Goal: Task Accomplishment & Management: Complete application form

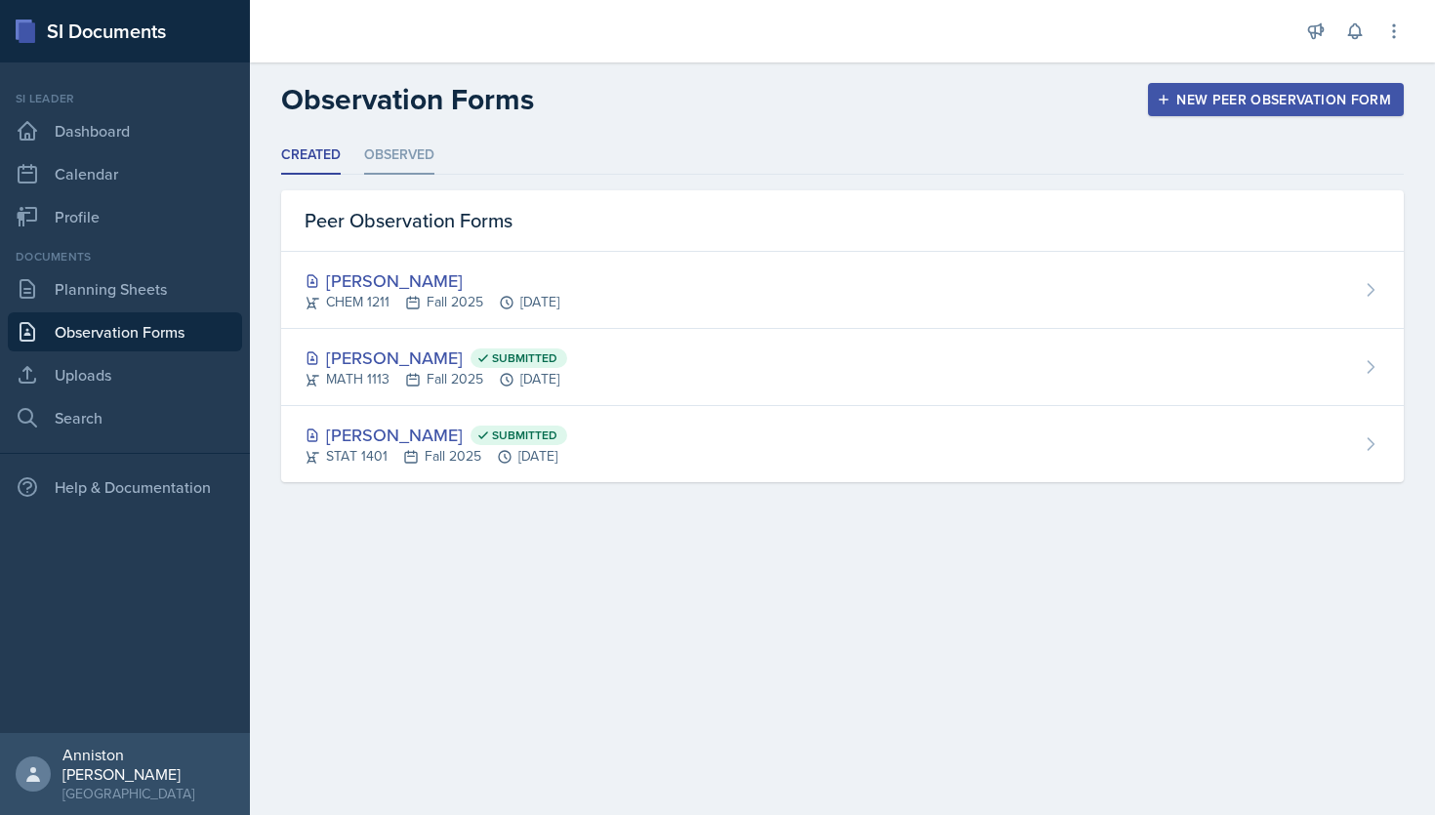
click at [422, 147] on li "Observed" at bounding box center [399, 156] width 70 height 38
click at [397, 152] on li "Observed" at bounding box center [399, 156] width 70 height 38
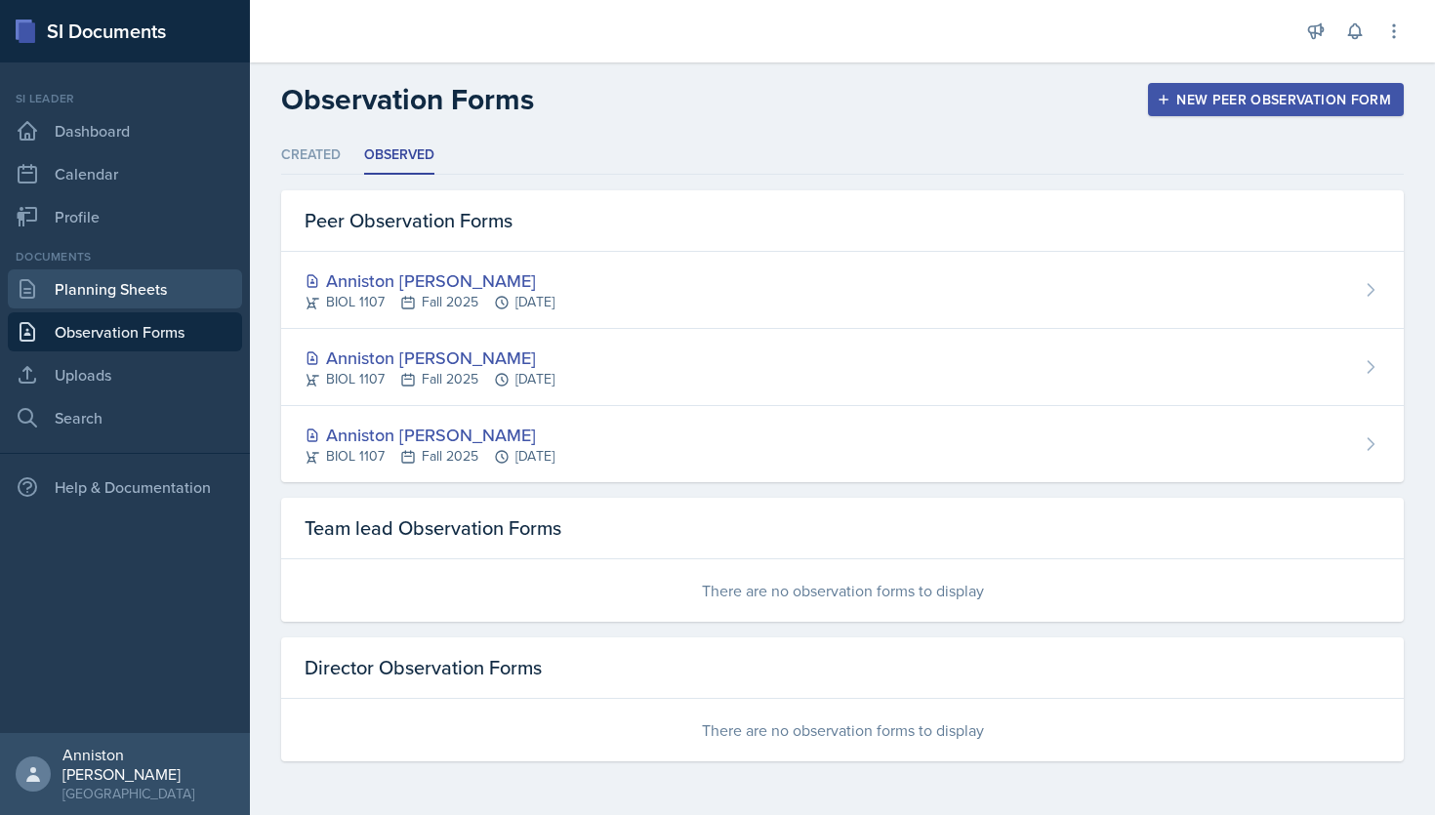
click at [122, 286] on link "Planning Sheets" at bounding box center [125, 288] width 234 height 39
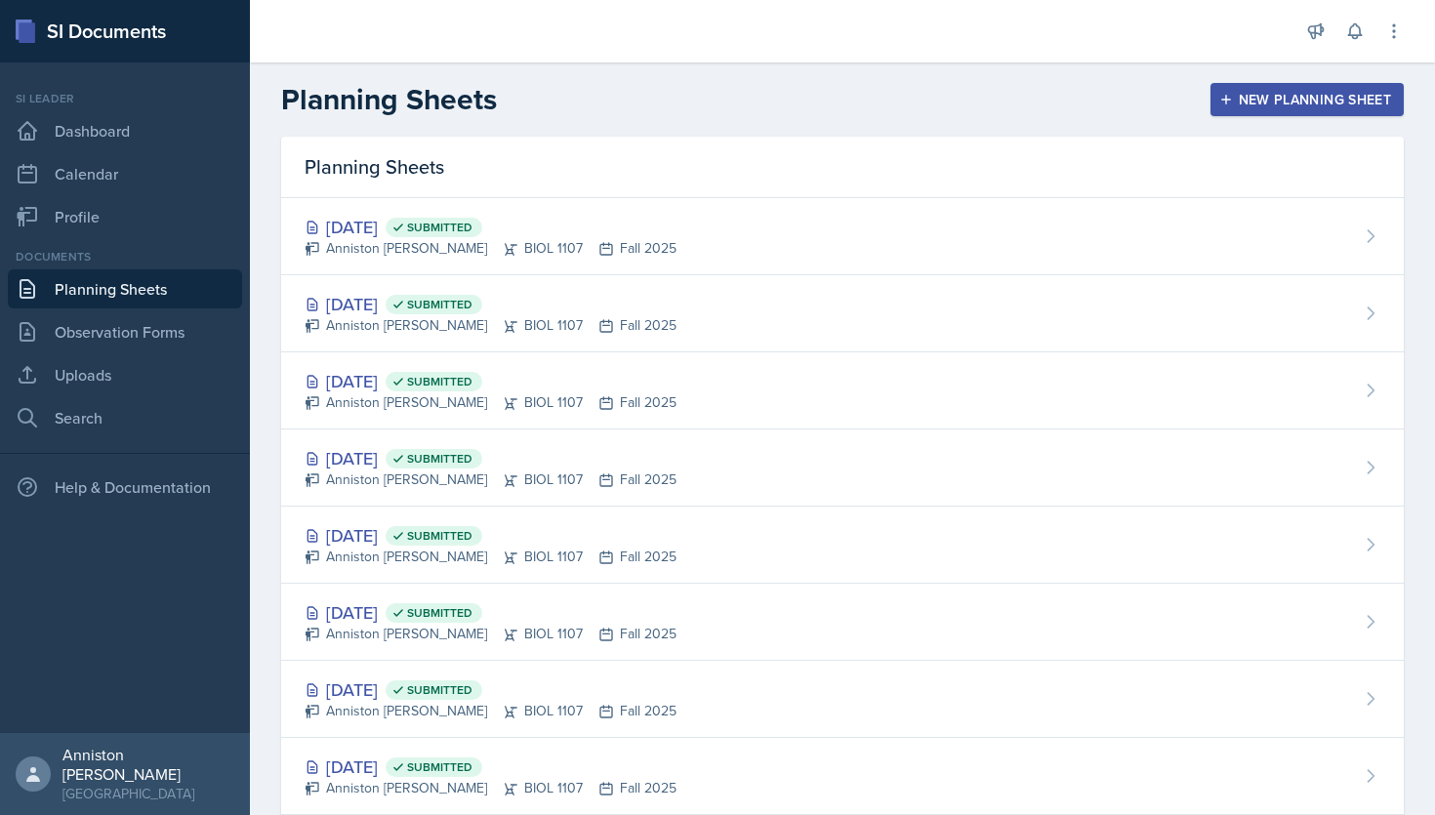
click at [1305, 103] on div "New Planning Sheet" at bounding box center [1307, 100] width 168 height 16
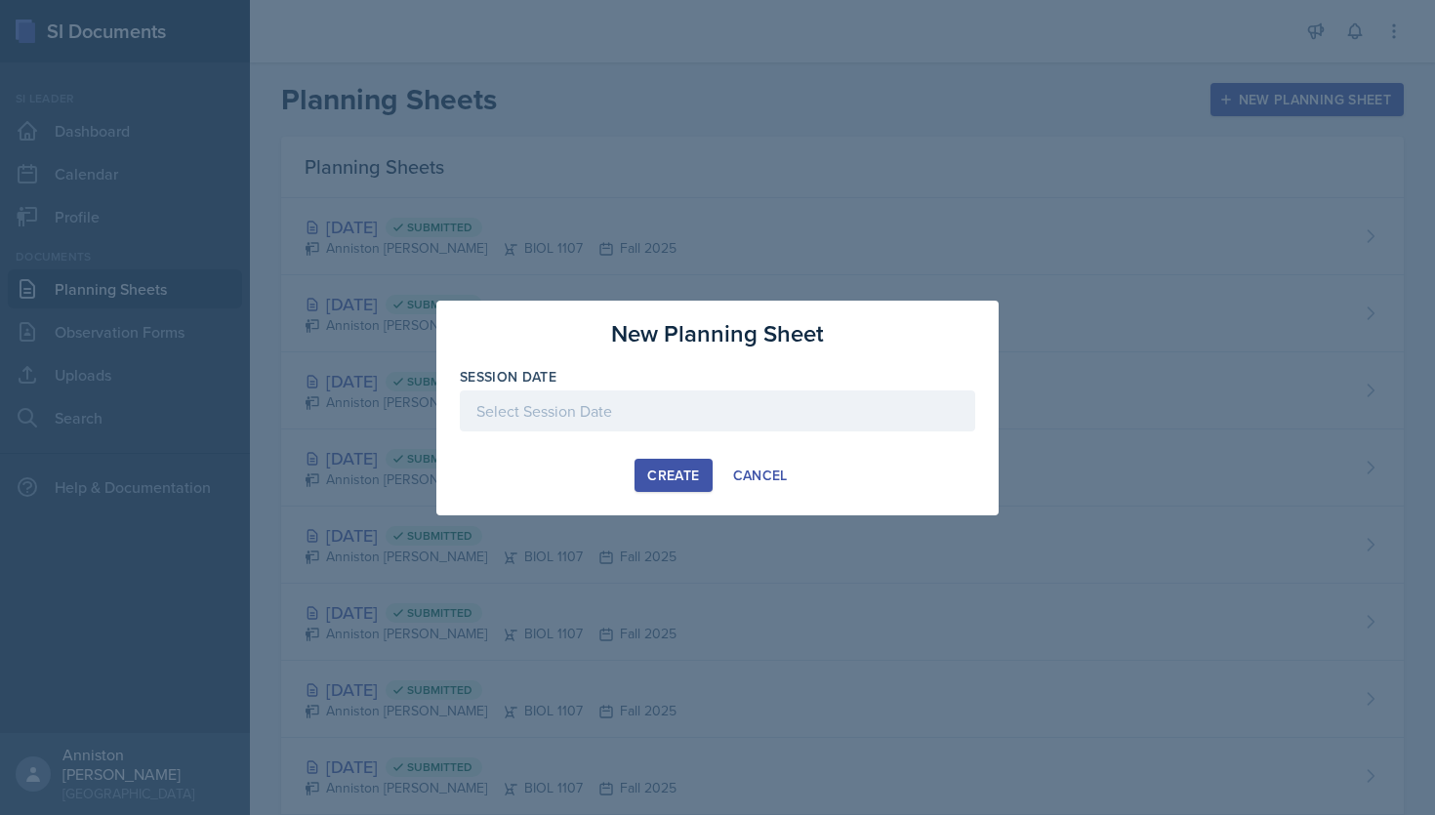
click at [891, 401] on div at bounding box center [717, 410] width 515 height 41
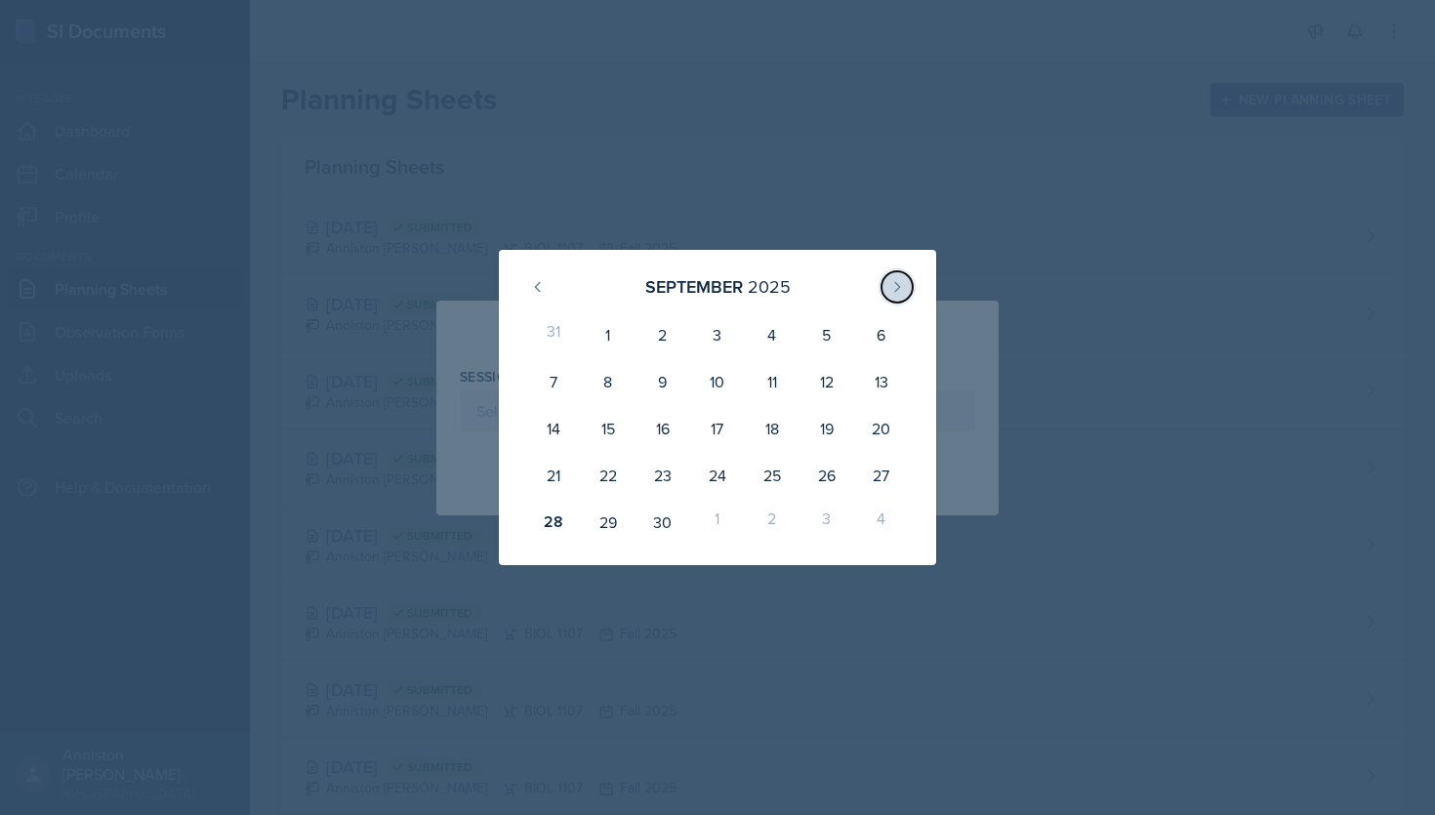
click at [904, 281] on icon at bounding box center [897, 287] width 16 height 16
click at [717, 334] on div "1" at bounding box center [717, 334] width 55 height 47
type input "October 1st, 2025"
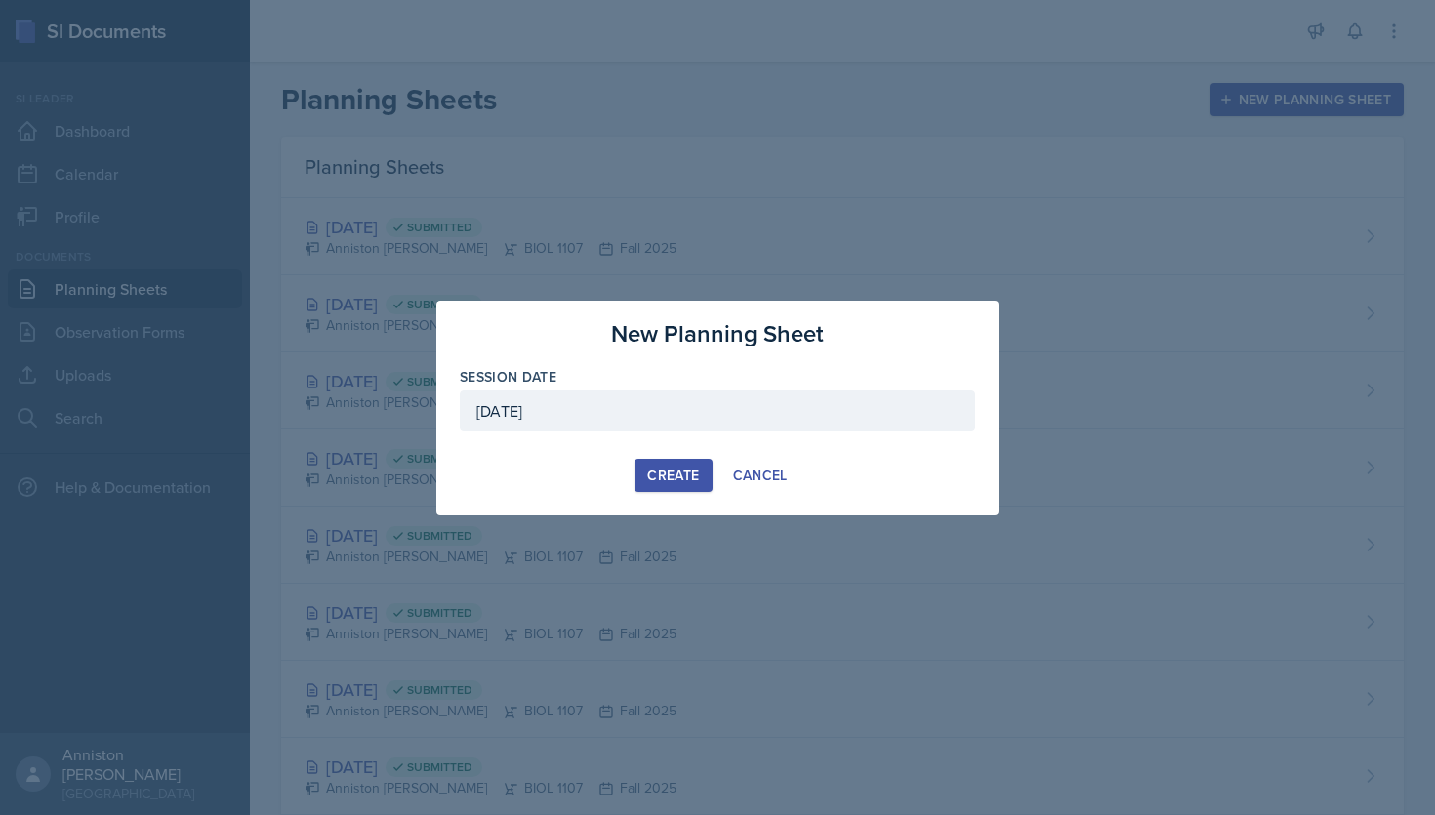
click at [671, 472] on div "Create" at bounding box center [673, 476] width 52 height 16
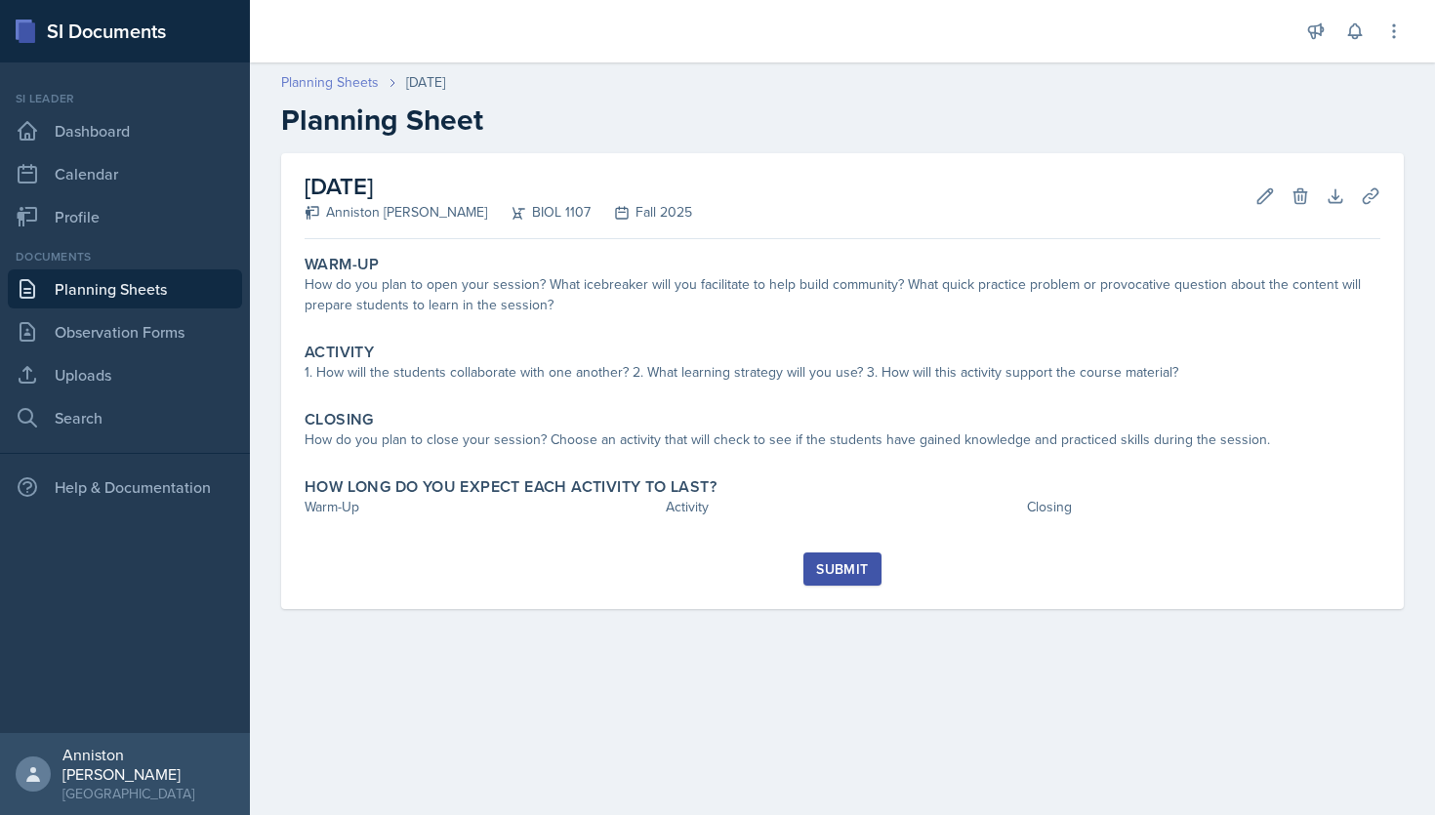
click at [369, 78] on link "Planning Sheets" at bounding box center [330, 82] width 98 height 20
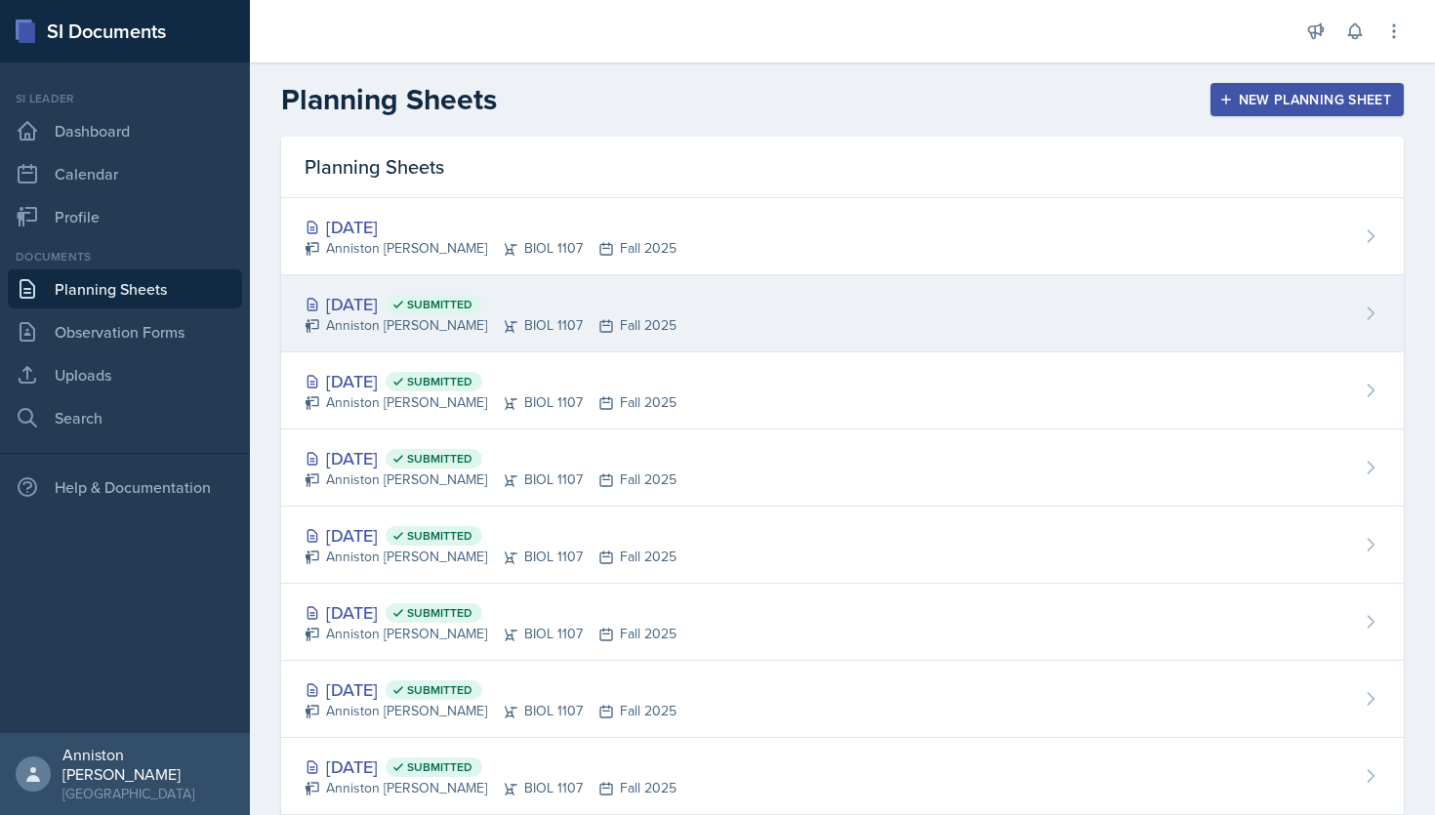
click at [631, 311] on div "Sep 26th, 2025 Submitted Anniston Boyanton BIOL 1107 Fall 2025" at bounding box center [842, 313] width 1123 height 77
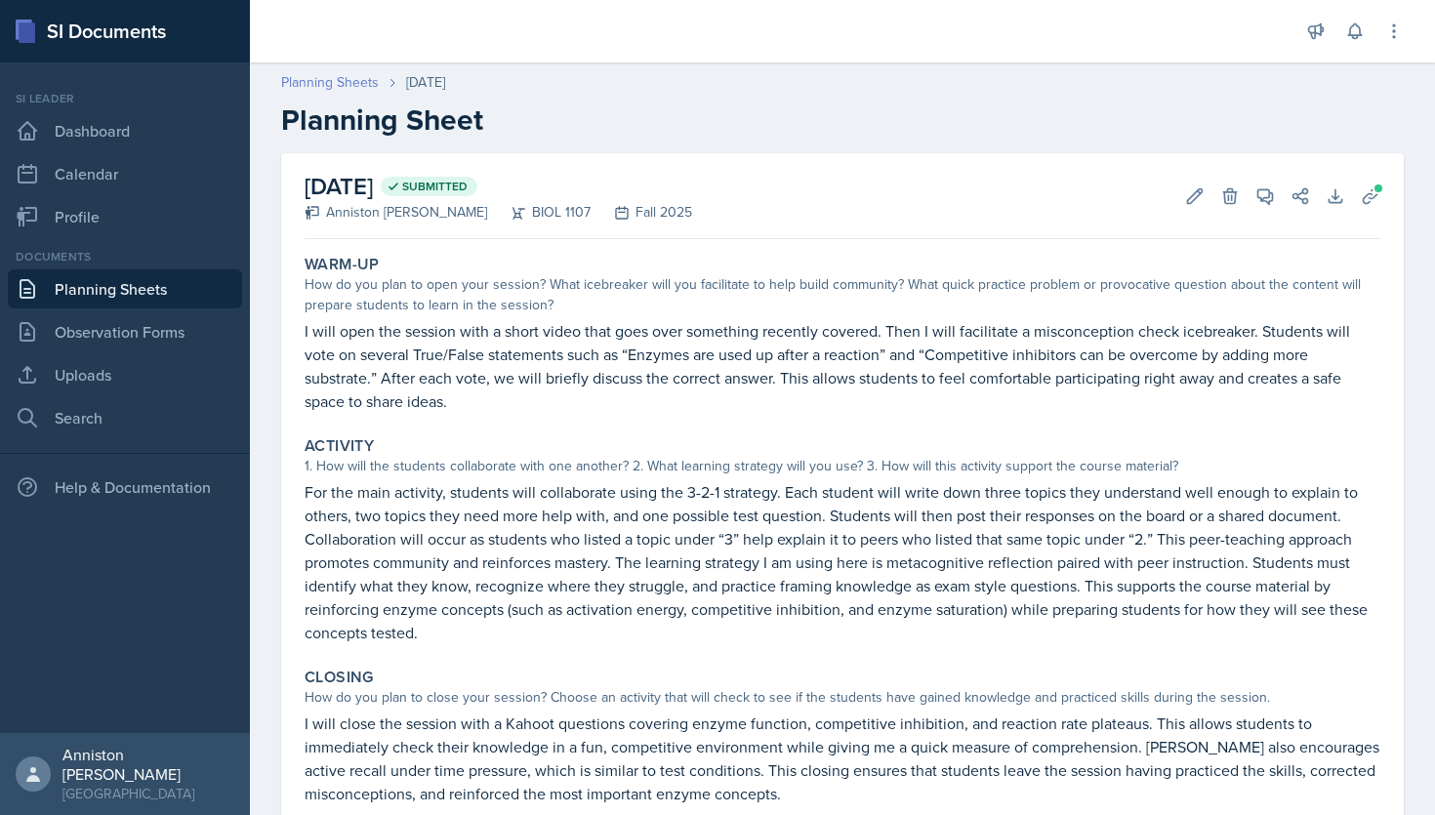
click at [359, 89] on link "Planning Sheets" at bounding box center [330, 82] width 98 height 20
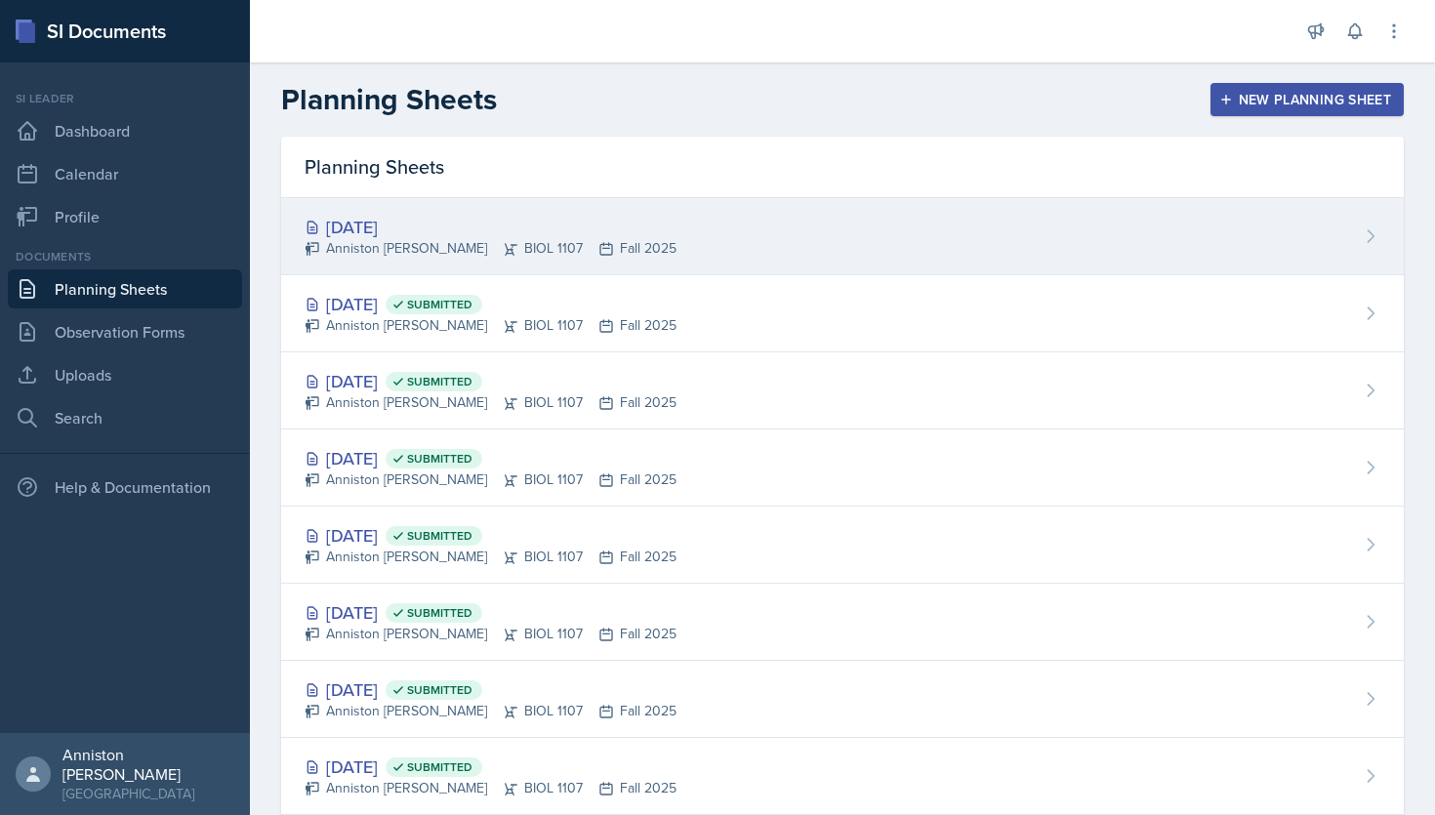
click at [647, 227] on div "Oct 1st, 2025 Anniston Boyanton BIOL 1107 Fall 2025" at bounding box center [842, 236] width 1123 height 77
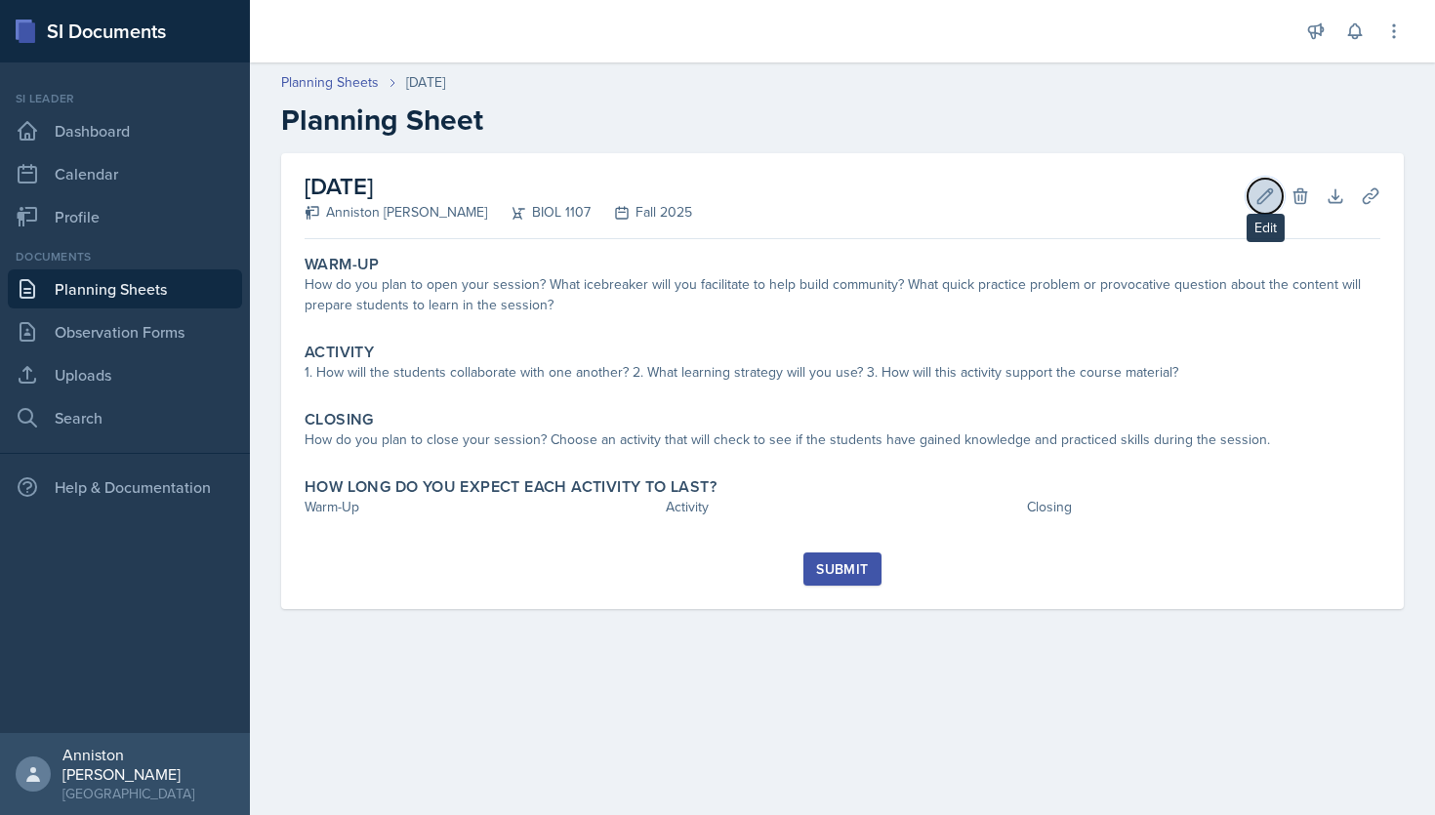
click at [1266, 186] on icon at bounding box center [1265, 196] width 20 height 20
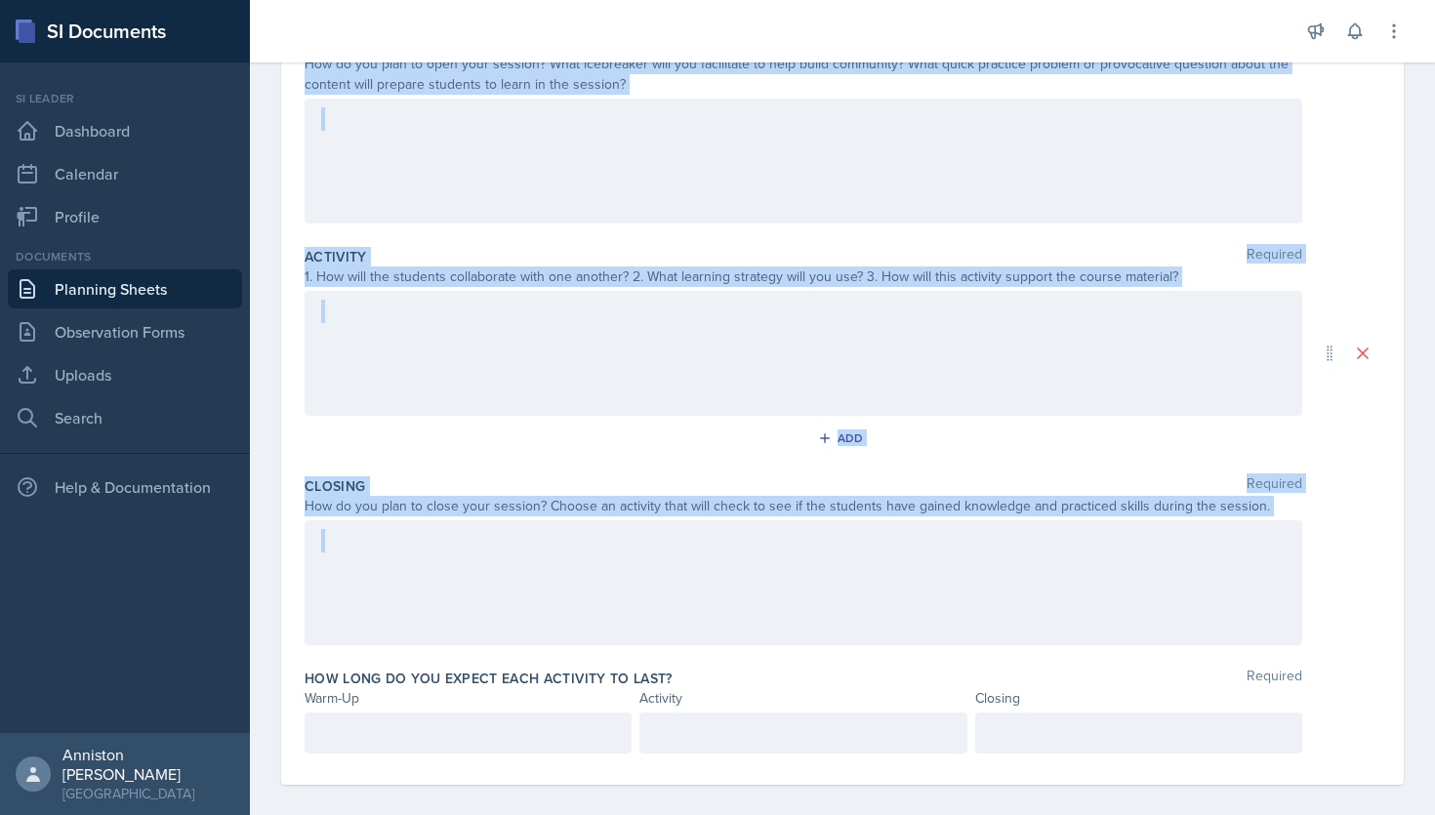
scroll to position [239, 0]
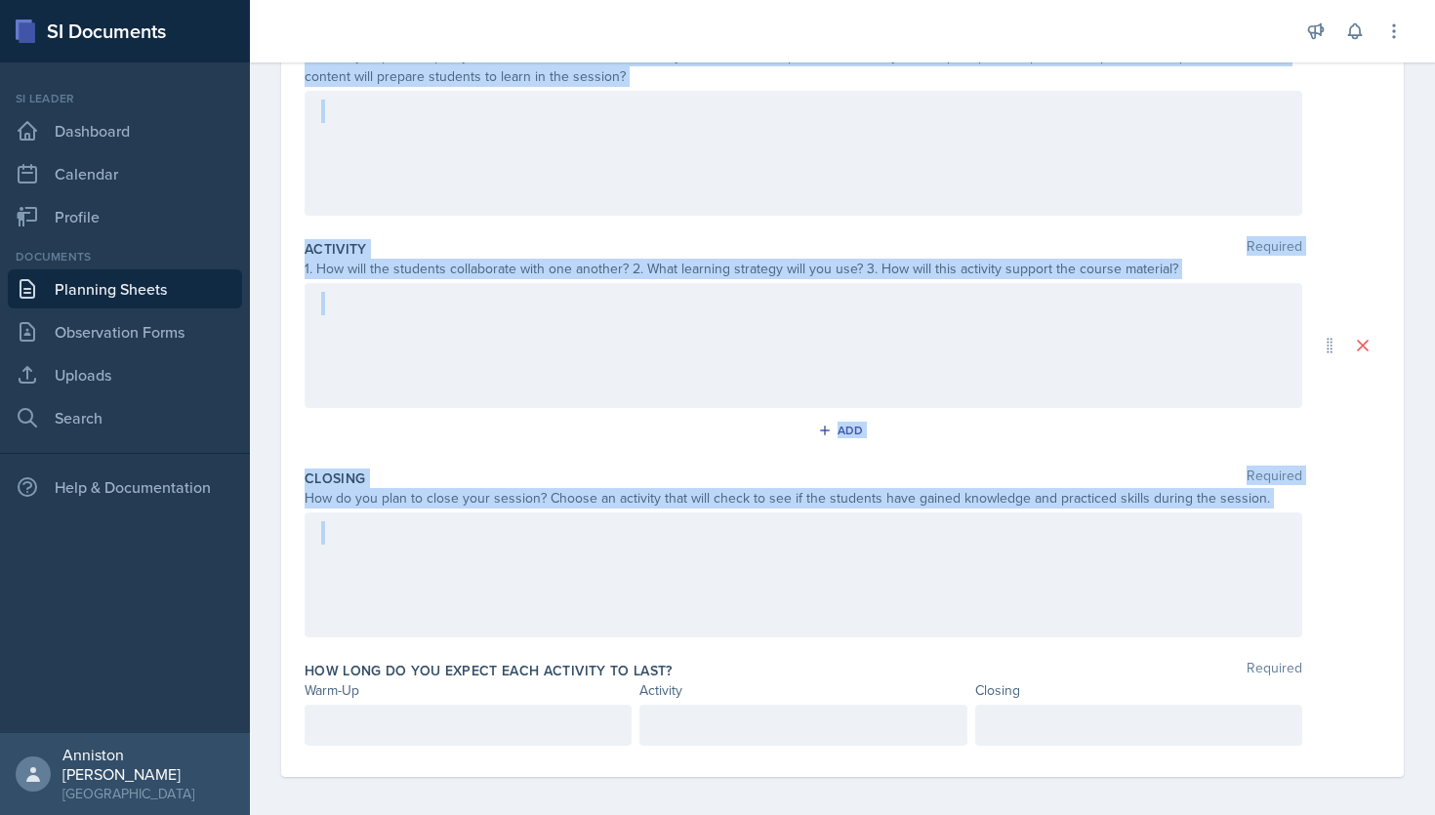
drag, startPoint x: 303, startPoint y: 276, endPoint x: 1282, endPoint y: 518, distance: 1008.6
click at [1282, 518] on div "Date October 1st, 2025 September 2025 31 1 2 3 4 5 6 7 8 9 10 11 12 13 14 15 16…" at bounding box center [842, 345] width 1123 height 863
copy div "Warm-Up Required How do you plan to open your session? What icebreaker will you…"
click at [1282, 518] on div at bounding box center [804, 574] width 998 height 125
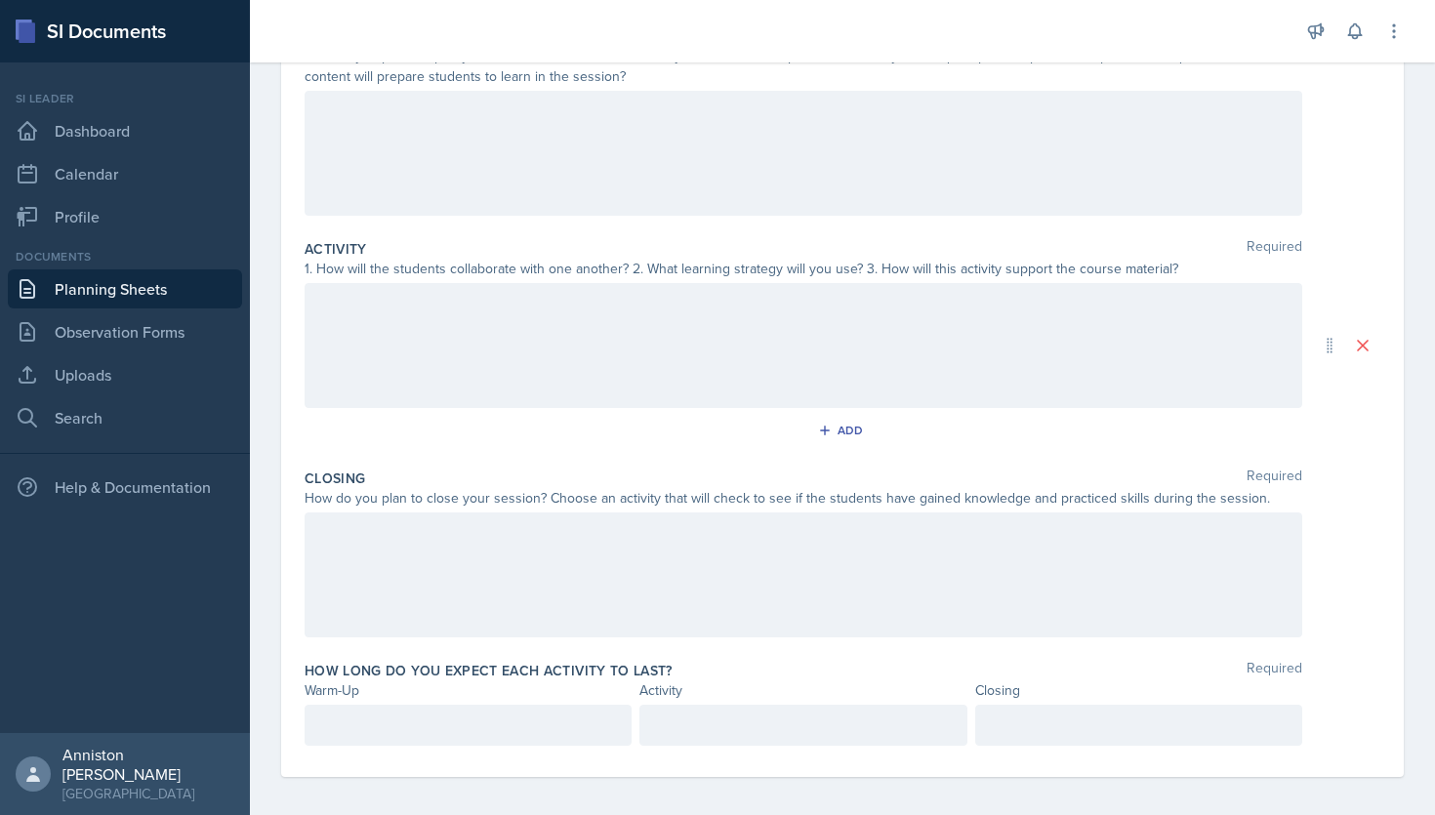
scroll to position [248, 0]
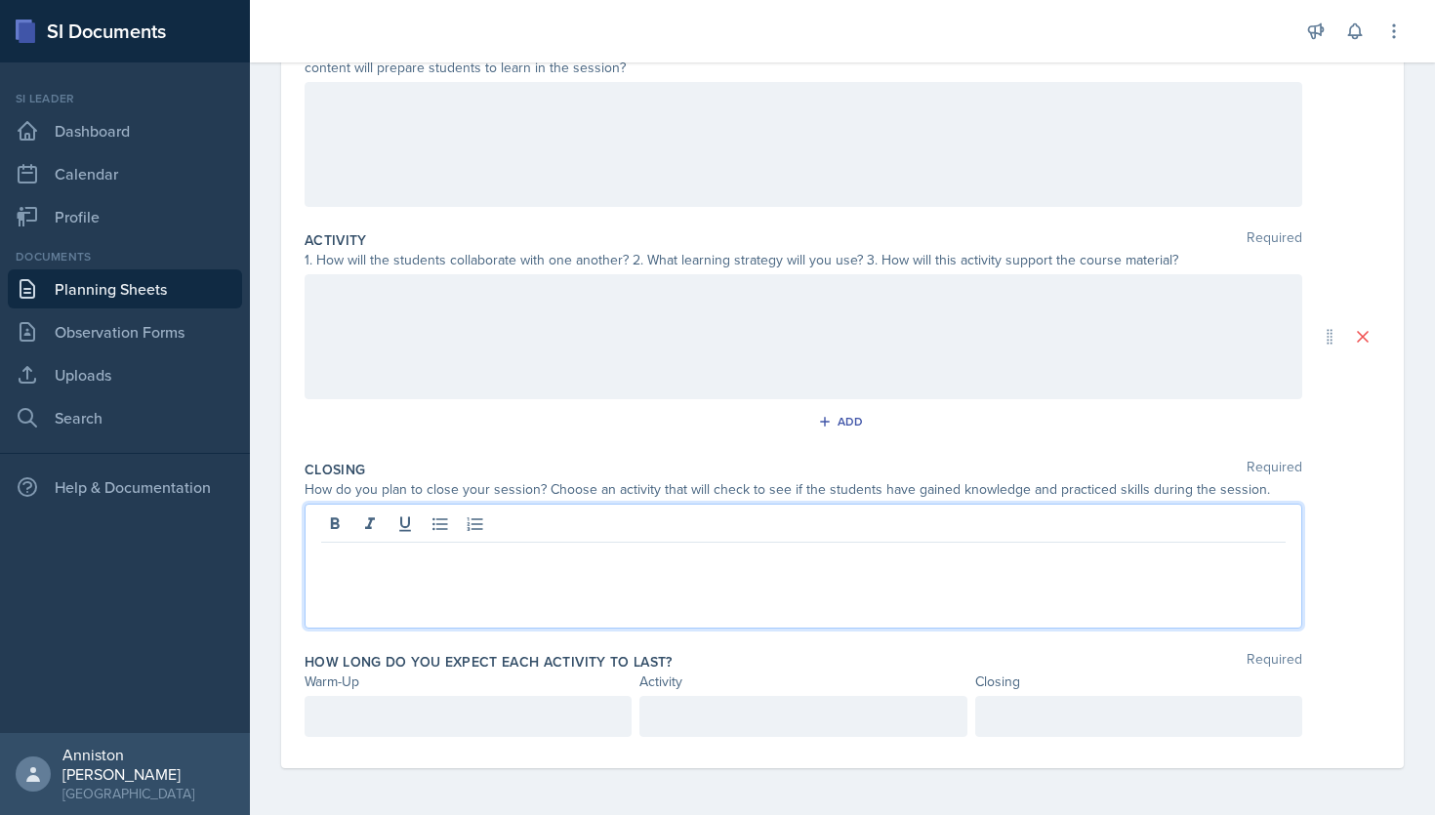
click at [746, 132] on div at bounding box center [804, 144] width 998 height 125
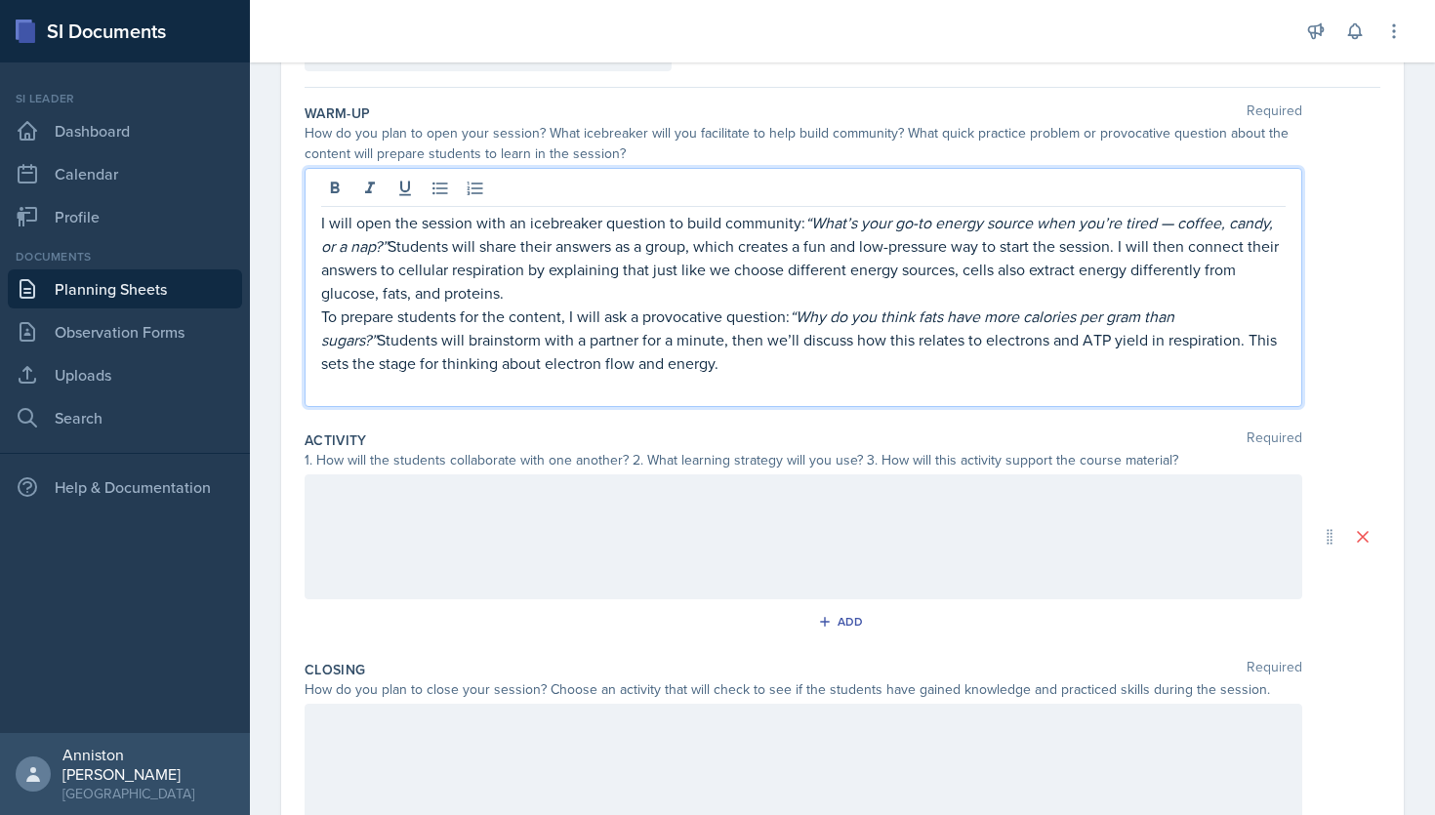
scroll to position [141, 0]
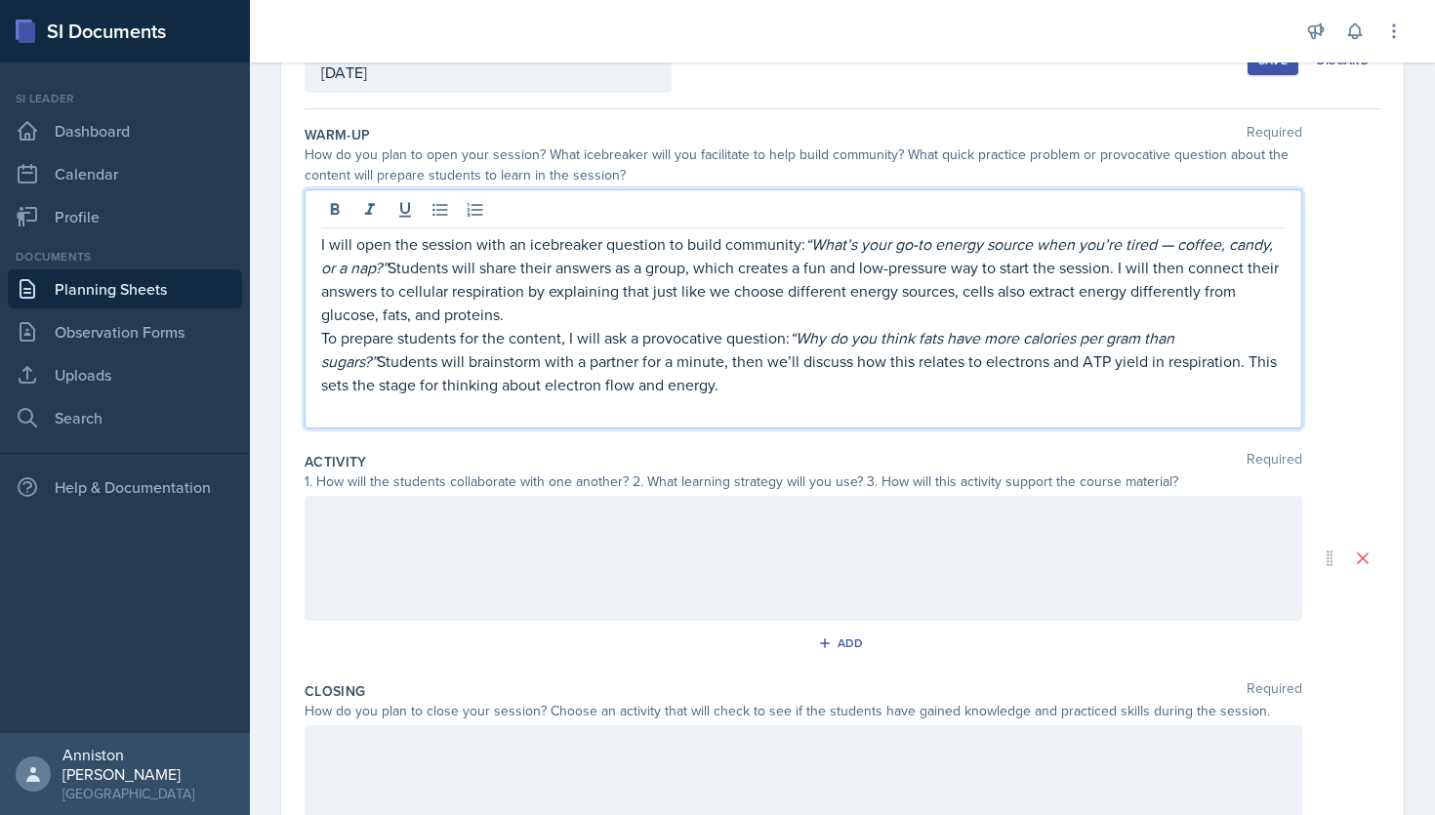
click at [315, 341] on div "I will open the session with an icebreaker question to build community: “What’s…" at bounding box center [804, 308] width 998 height 239
click at [324, 340] on p "To prepare students for the content, I will ask a provocative question: “Why do…" at bounding box center [803, 361] width 964 height 70
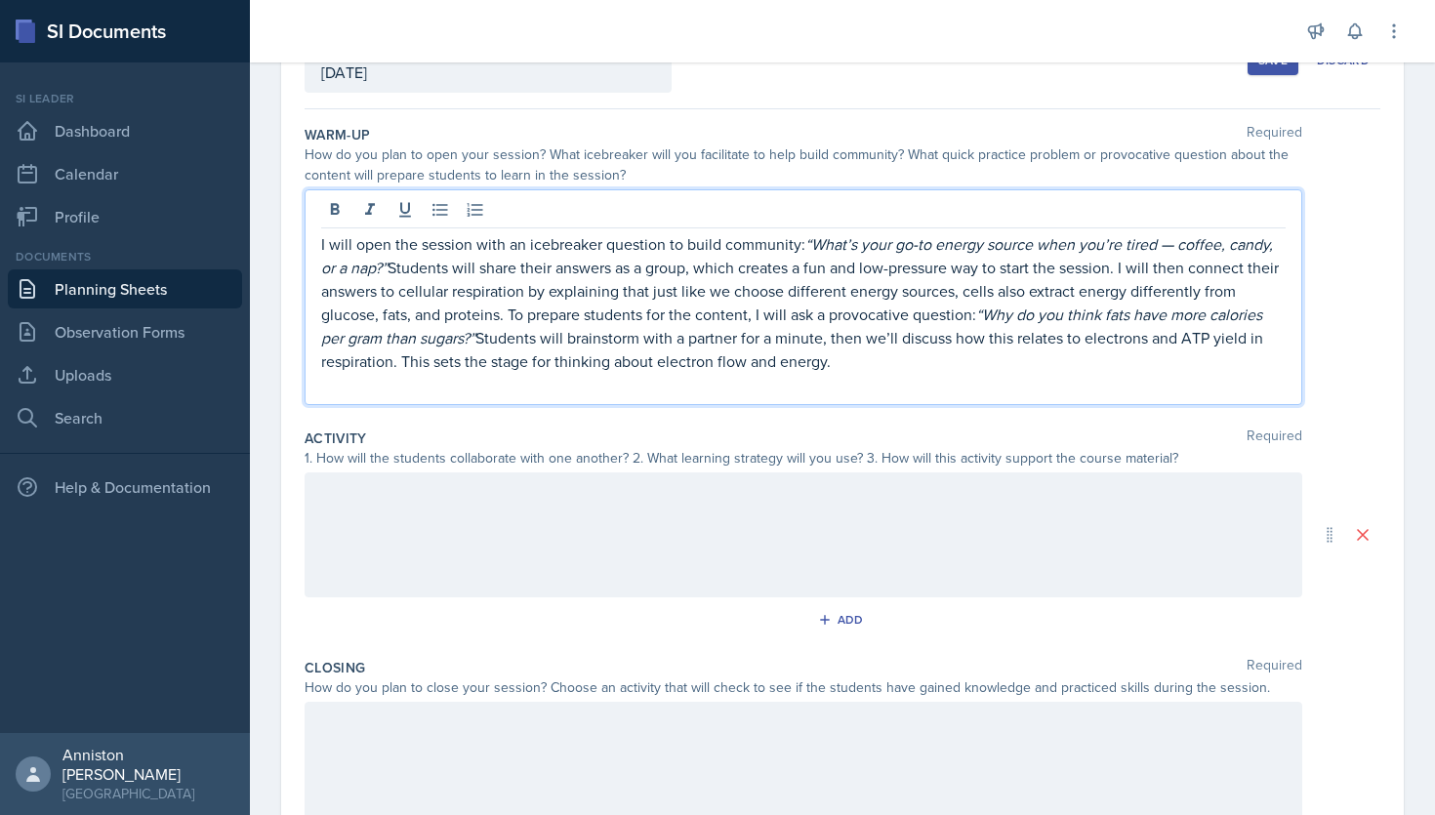
click at [534, 339] on p "I will open the session with an icebreaker question to build community: “What’s…" at bounding box center [803, 302] width 964 height 141
click at [365, 207] on icon at bounding box center [370, 210] width 20 height 20
click at [949, 367] on p "I will open the session with an icebreaker question to build community: “What’s…" at bounding box center [803, 302] width 964 height 141
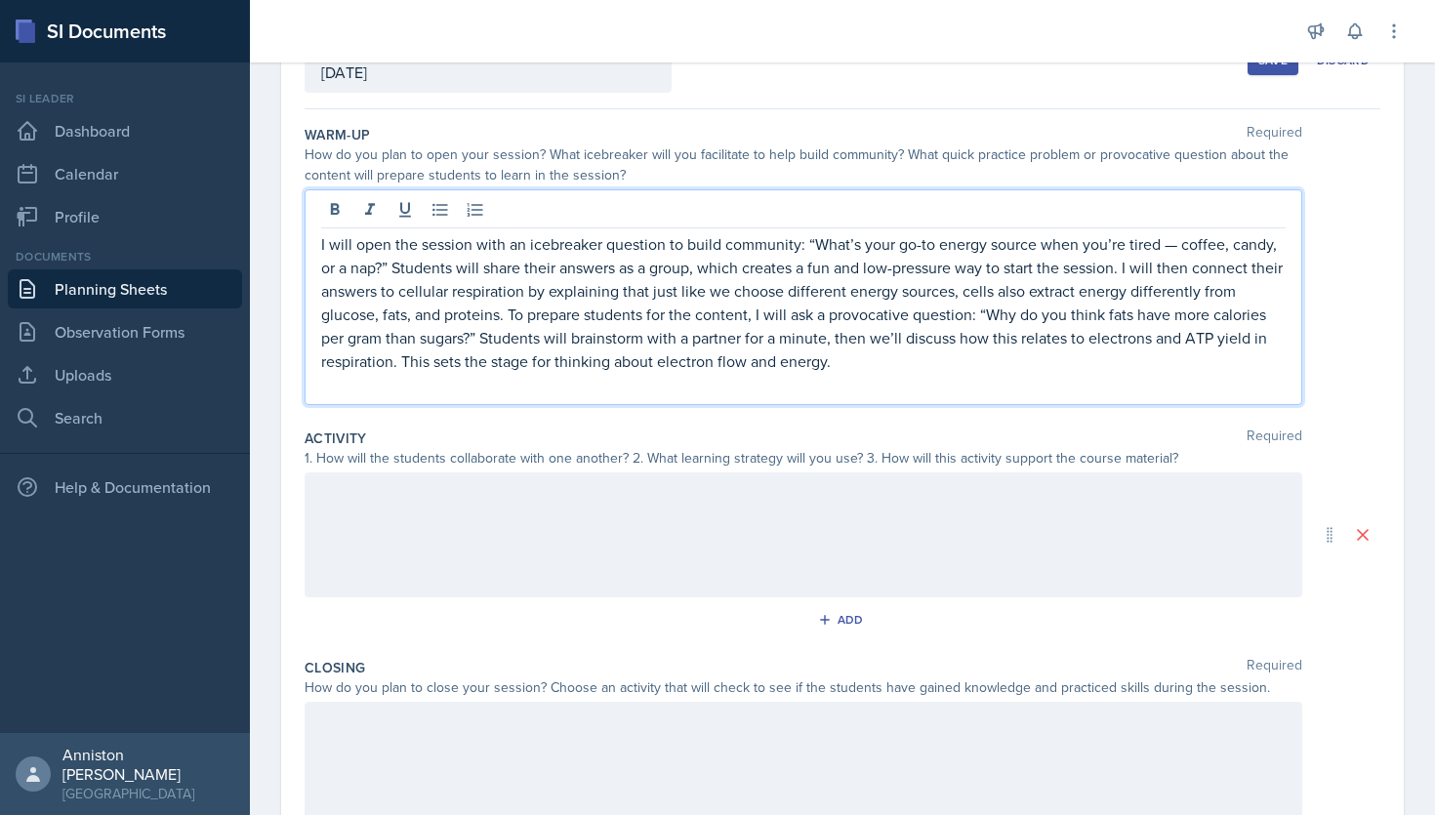
click at [1178, 249] on p "I will open the session with an icebreaker question to build community: “What’s…" at bounding box center [803, 302] width 964 height 141
click at [1063, 364] on p "I will open the session with an icebreaker question to build community: “What’s…" at bounding box center [803, 302] width 964 height 141
click at [879, 268] on p "I will open the session with an icebreaker question to build community: “What’s…" at bounding box center [803, 302] width 964 height 141
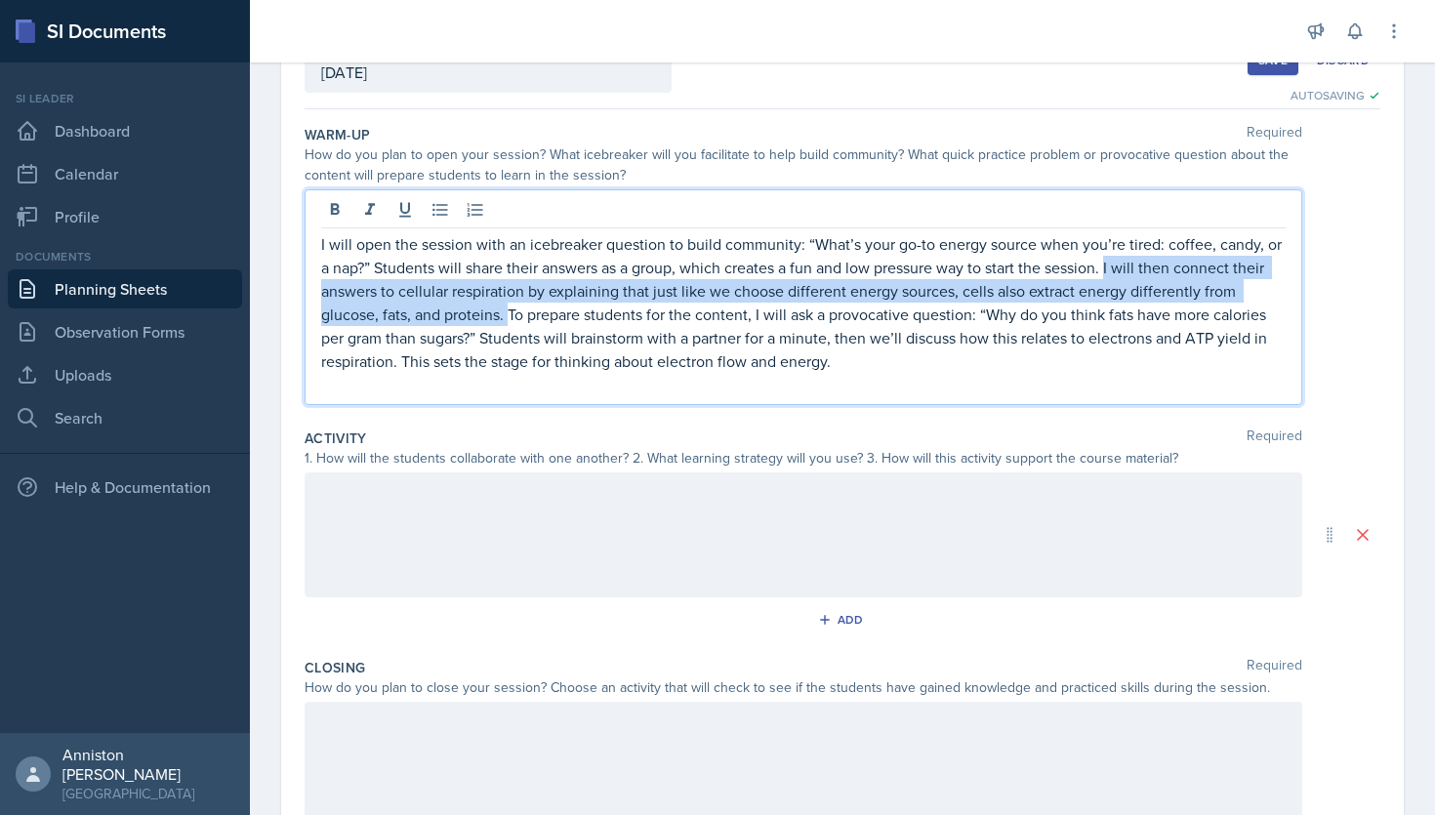
drag, startPoint x: 511, startPoint y: 315, endPoint x: 1111, endPoint y: 274, distance: 601.7
click at [1111, 274] on p "I will open the session with an icebreaker question to build community: “What’s…" at bounding box center [803, 302] width 964 height 141
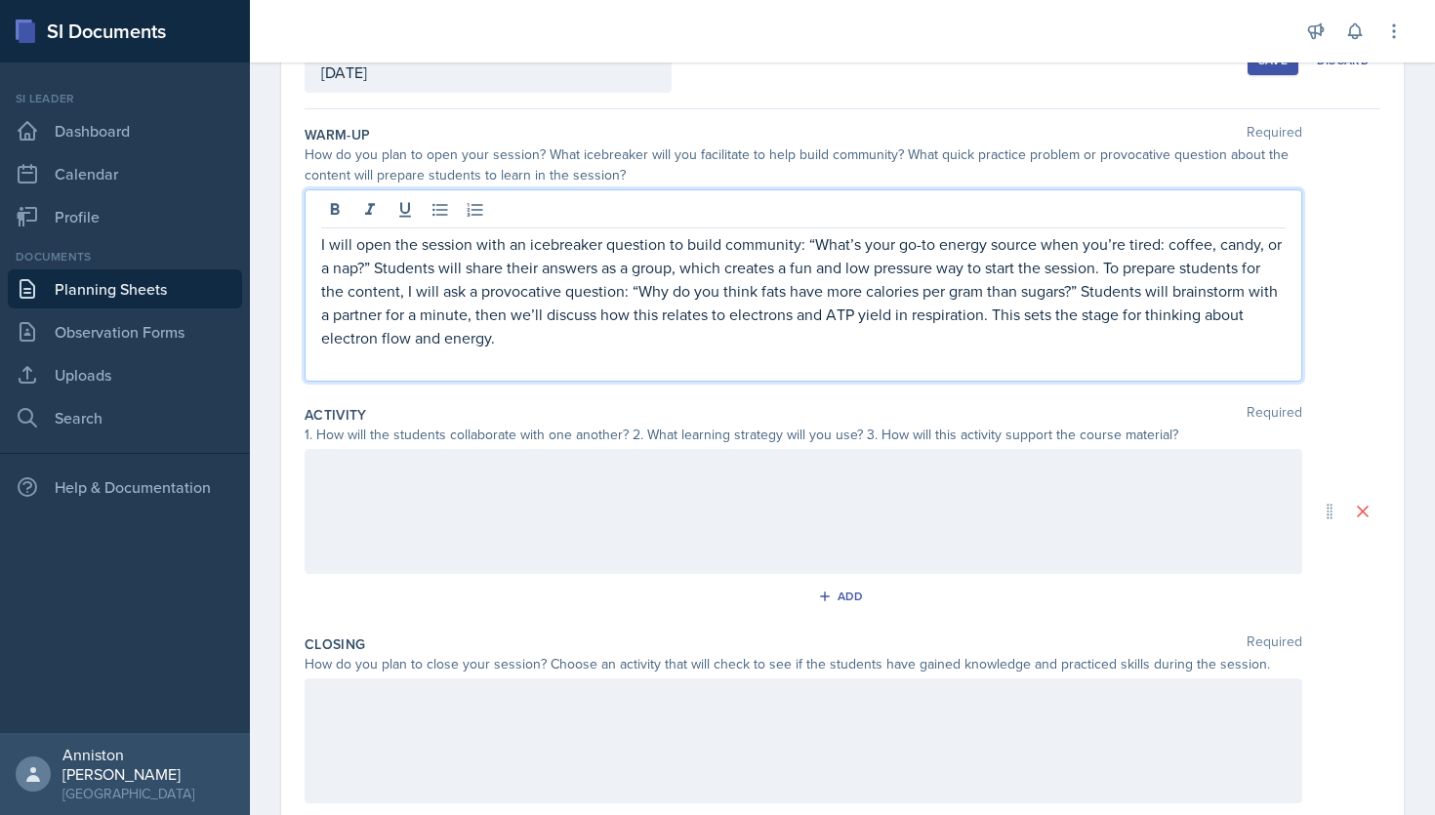
click at [556, 511] on div at bounding box center [804, 511] width 998 height 125
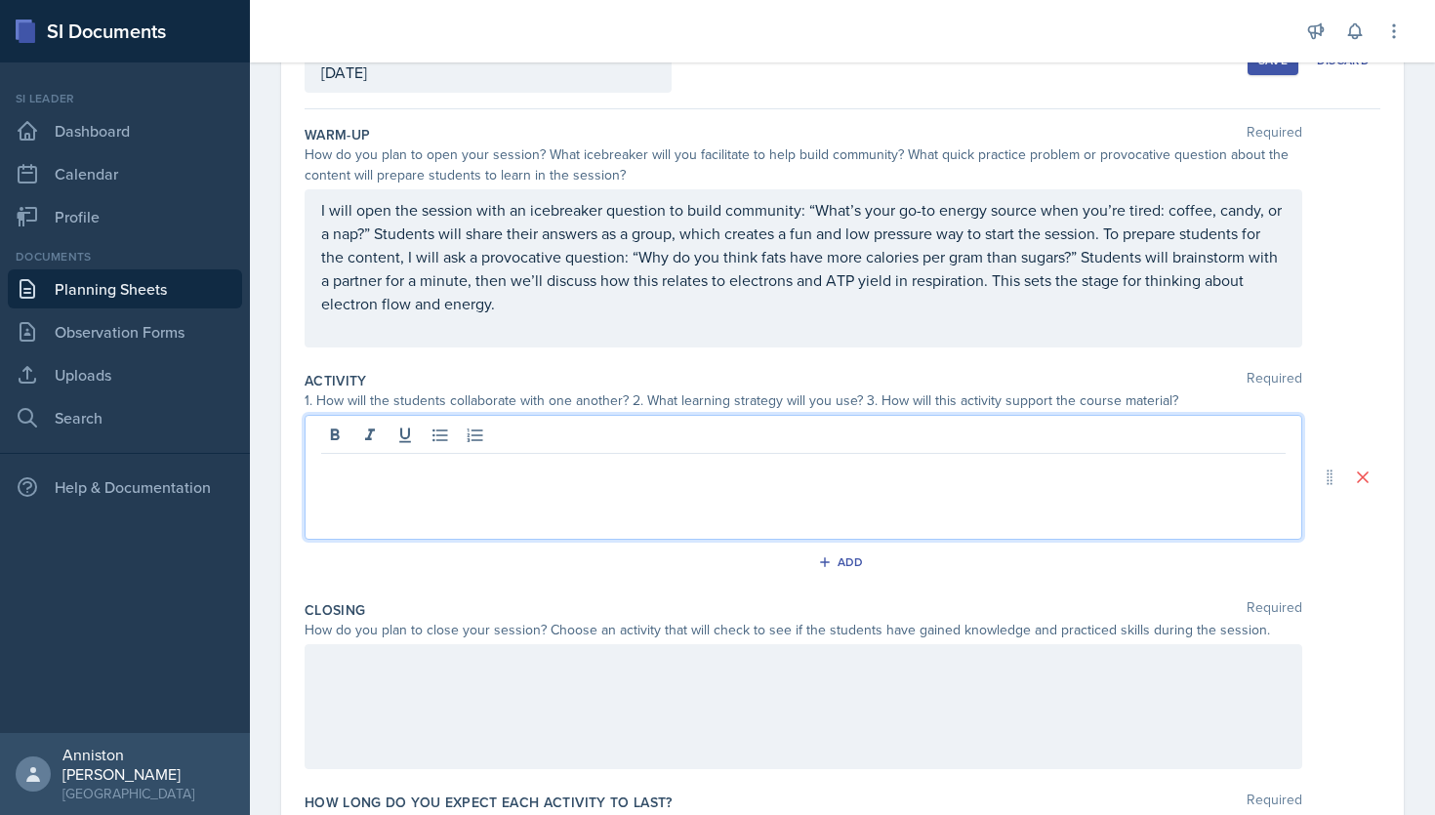
scroll to position [175, 0]
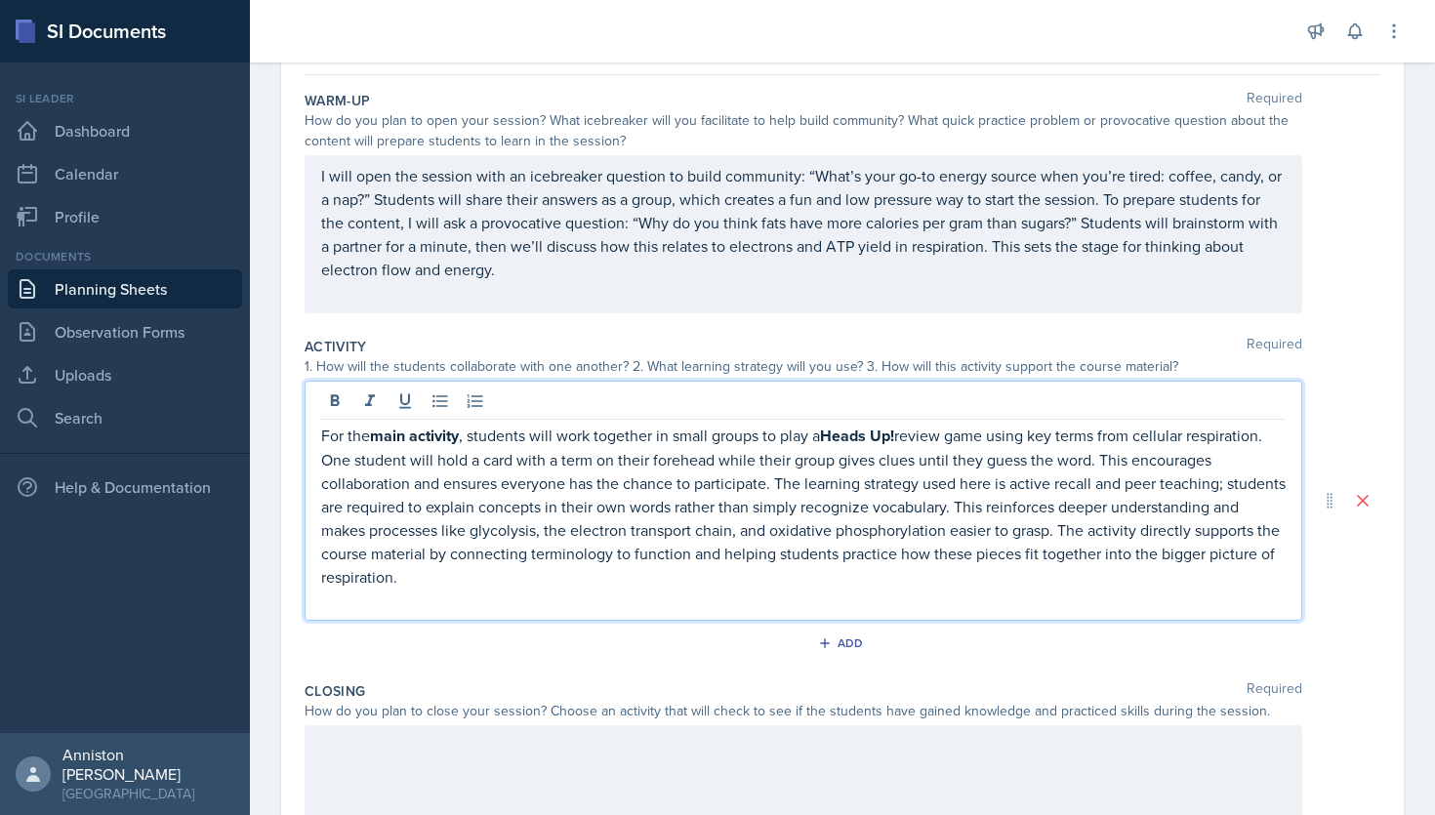
click at [503, 472] on p "For the main activity , students will work together in small groups to play a H…" at bounding box center [803, 506] width 964 height 165
click at [337, 398] on icon at bounding box center [335, 400] width 9 height 12
click at [632, 612] on div "For the main activity, students will work together in small groups to play a He…" at bounding box center [804, 500] width 998 height 239
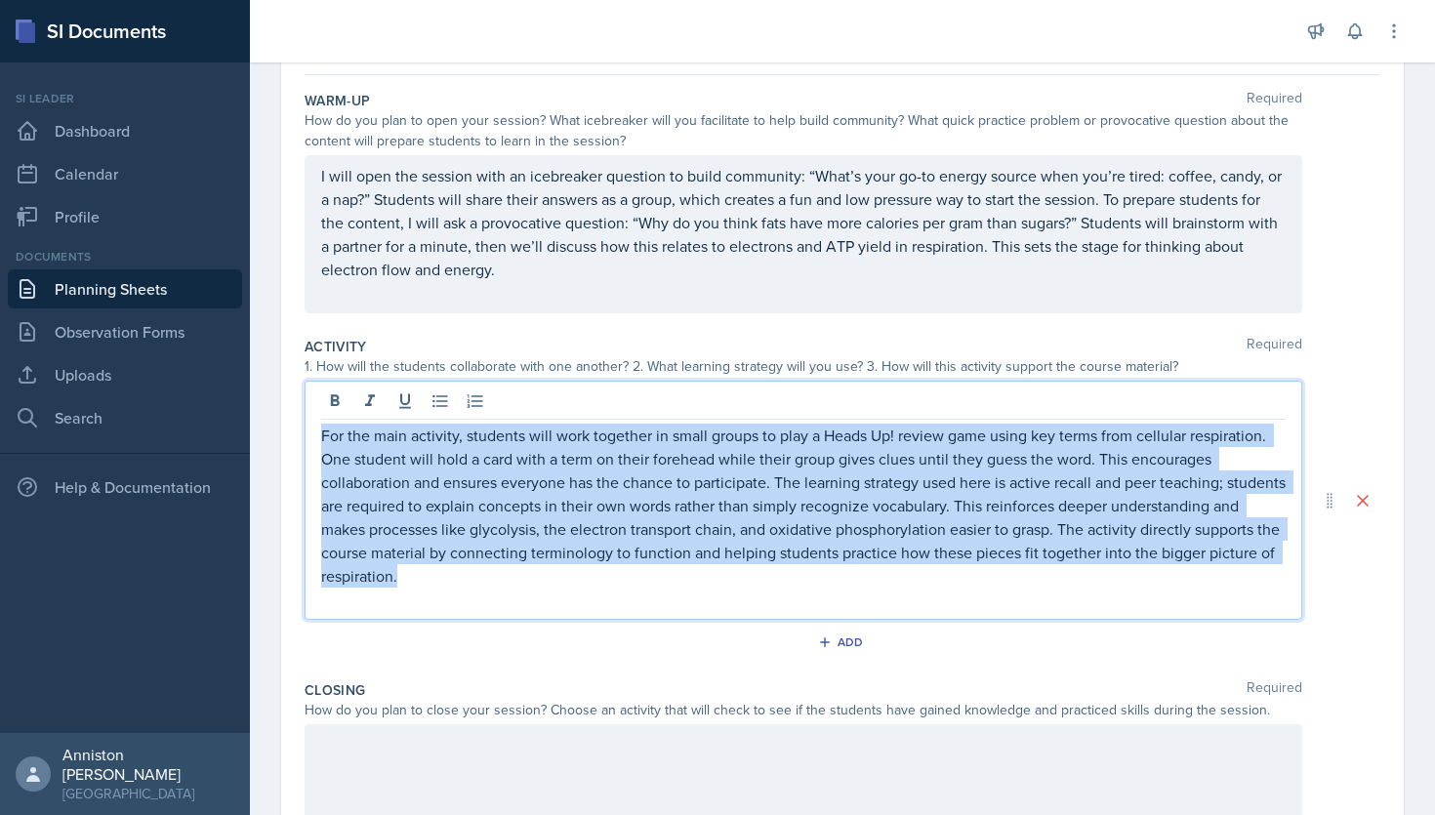
click at [632, 612] on div "For the main activity, students will work together in small groups to play a He…" at bounding box center [804, 500] width 998 height 239
click at [619, 576] on p "For the main activity, students will work together in small groups to play a He…" at bounding box center [803, 506] width 964 height 164
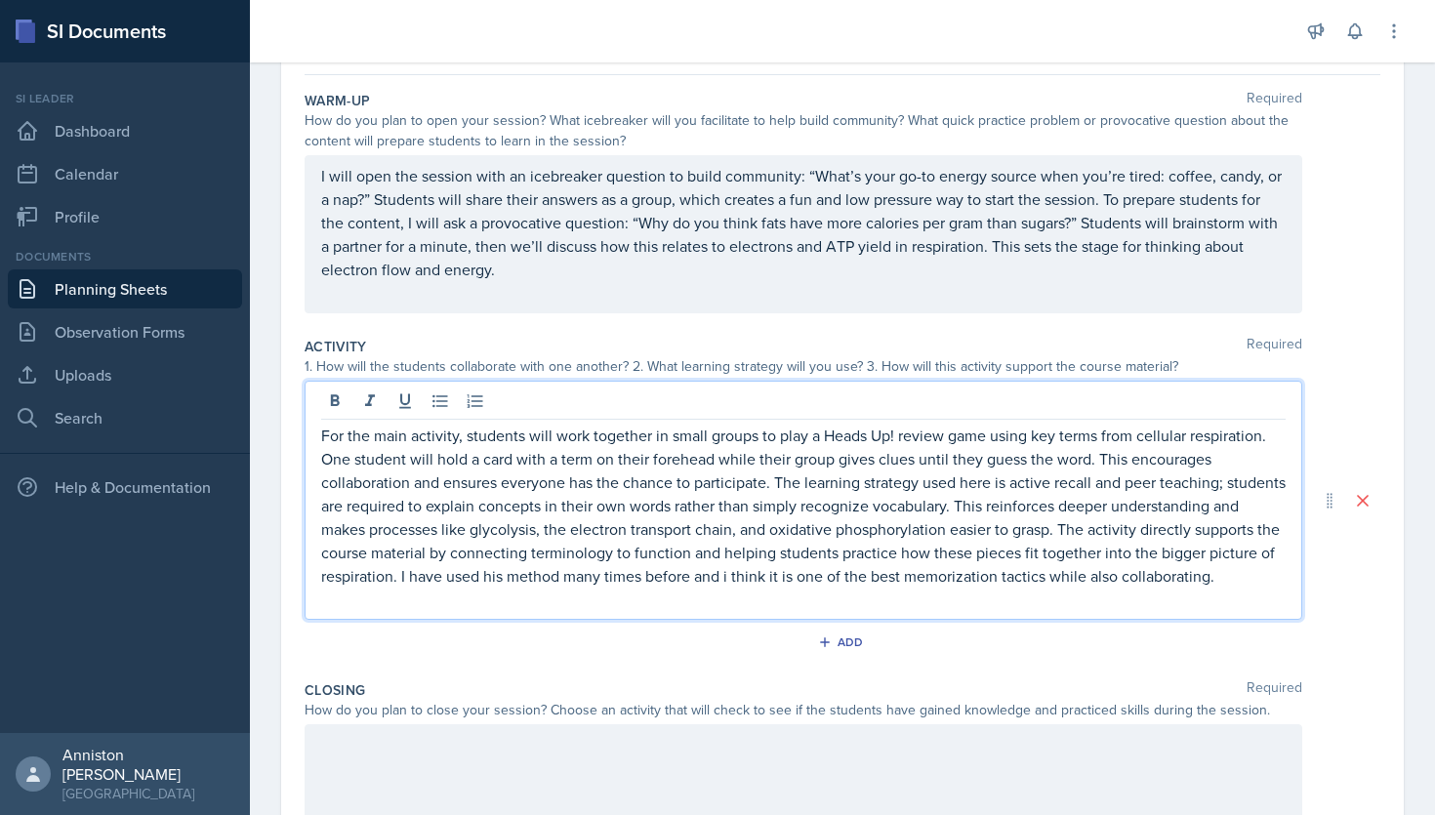
click at [691, 665] on div "Add" at bounding box center [843, 646] width 1076 height 37
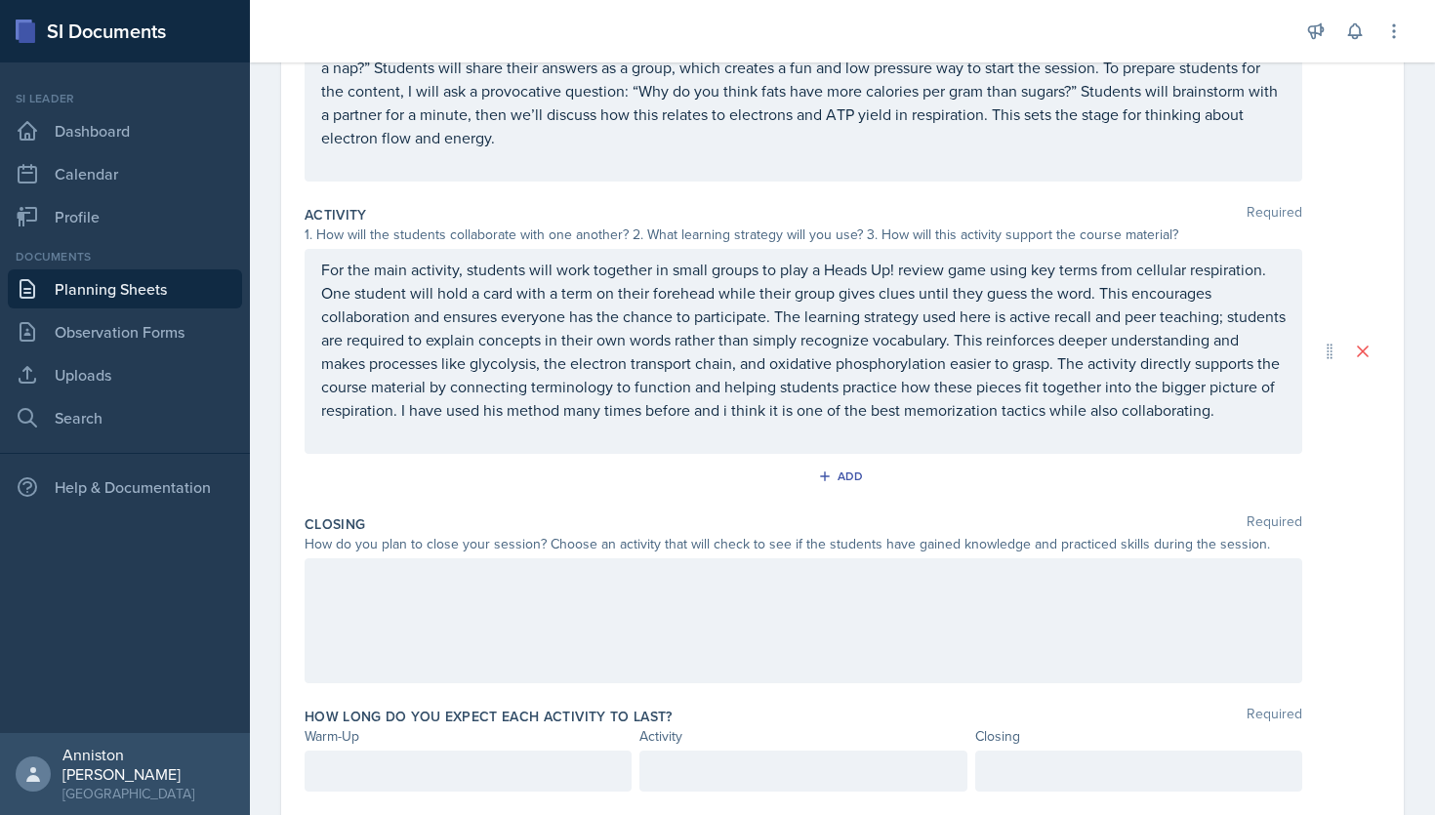
click at [566, 454] on div "For the main activity, students will work together in small groups to play a He…" at bounding box center [804, 351] width 998 height 205
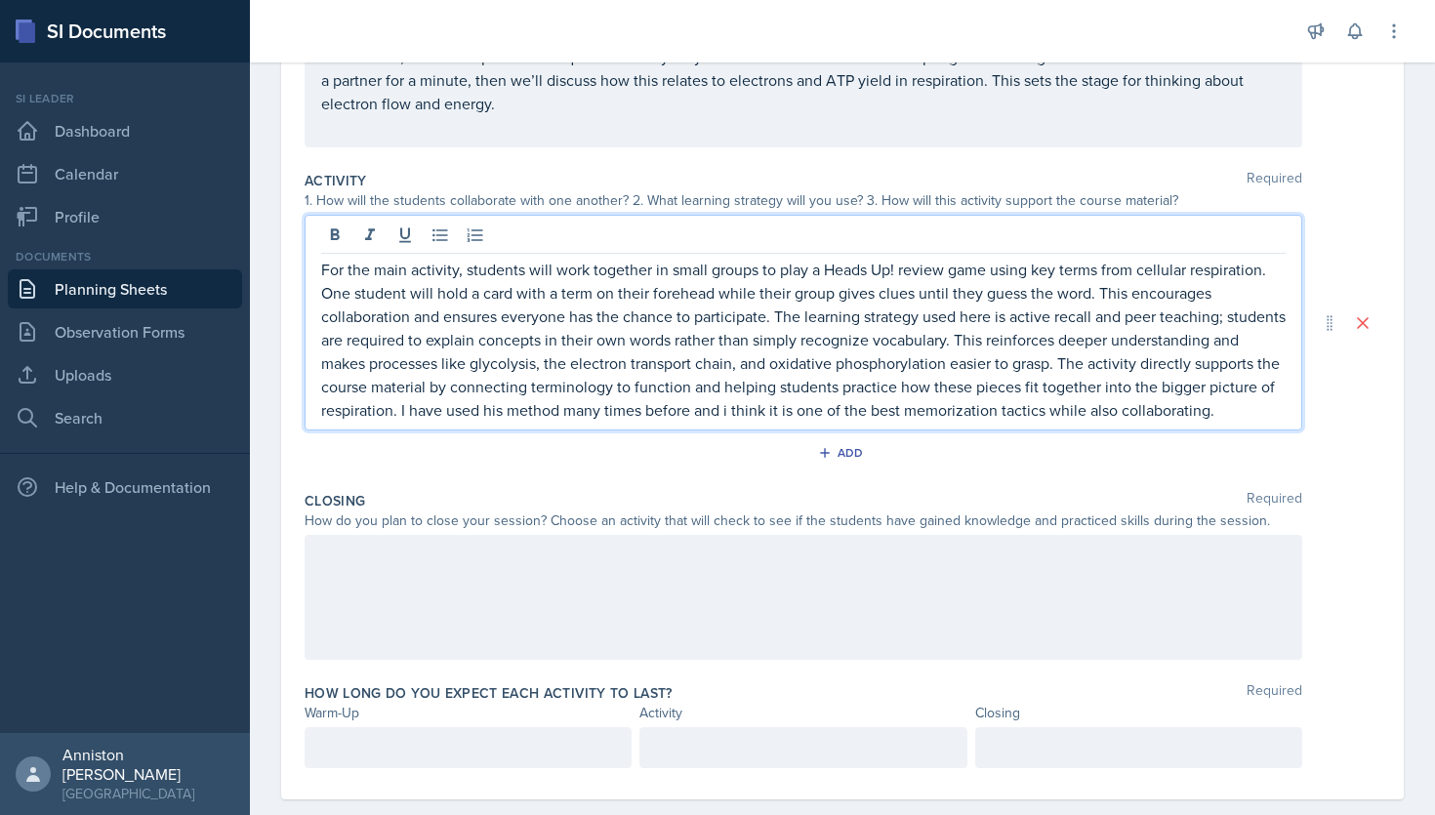
click at [623, 107] on p "I will open the session with an icebreaker question to build community: “What’s…" at bounding box center [803, 56] width 964 height 117
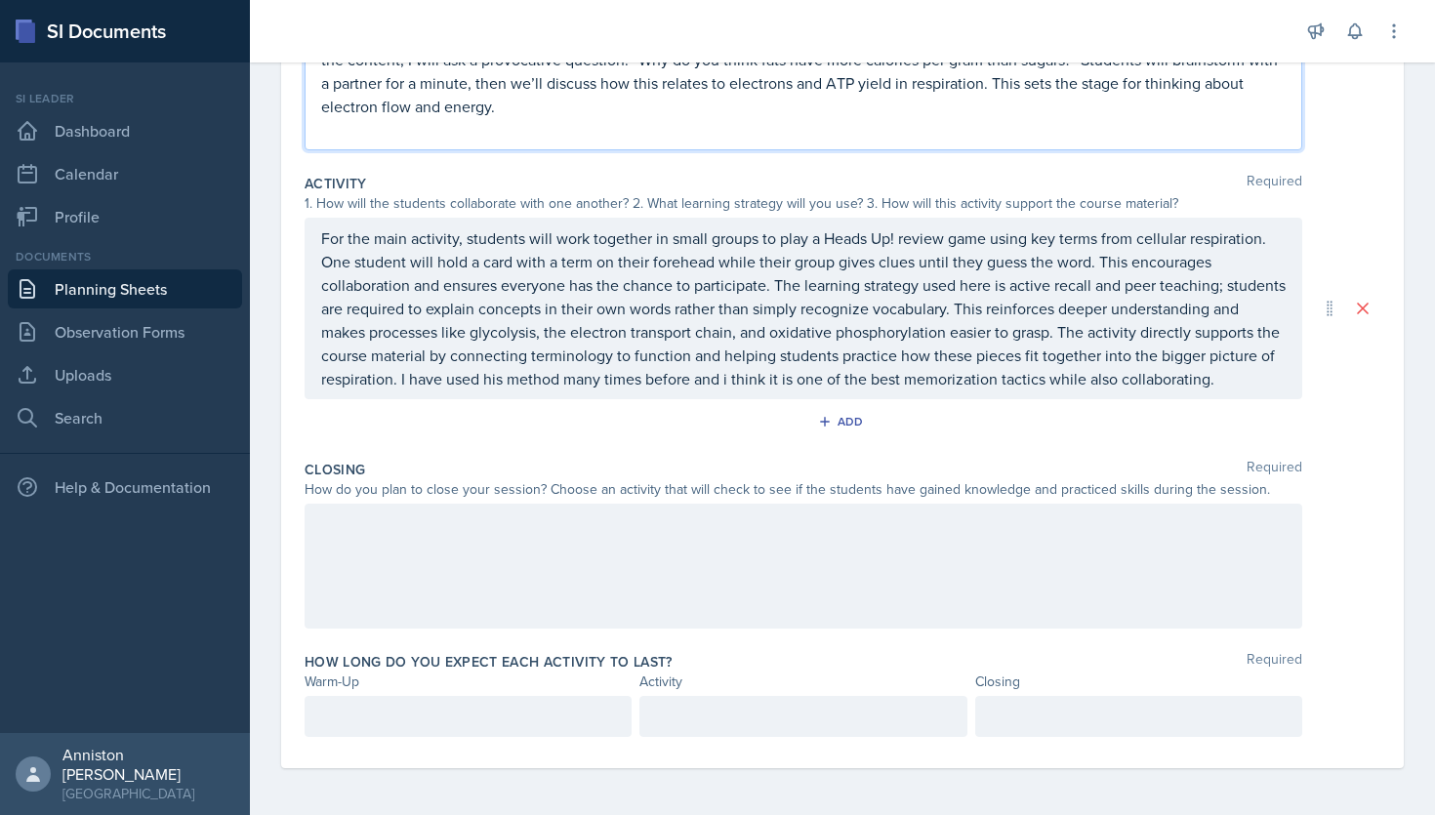
scroll to position [372, 0]
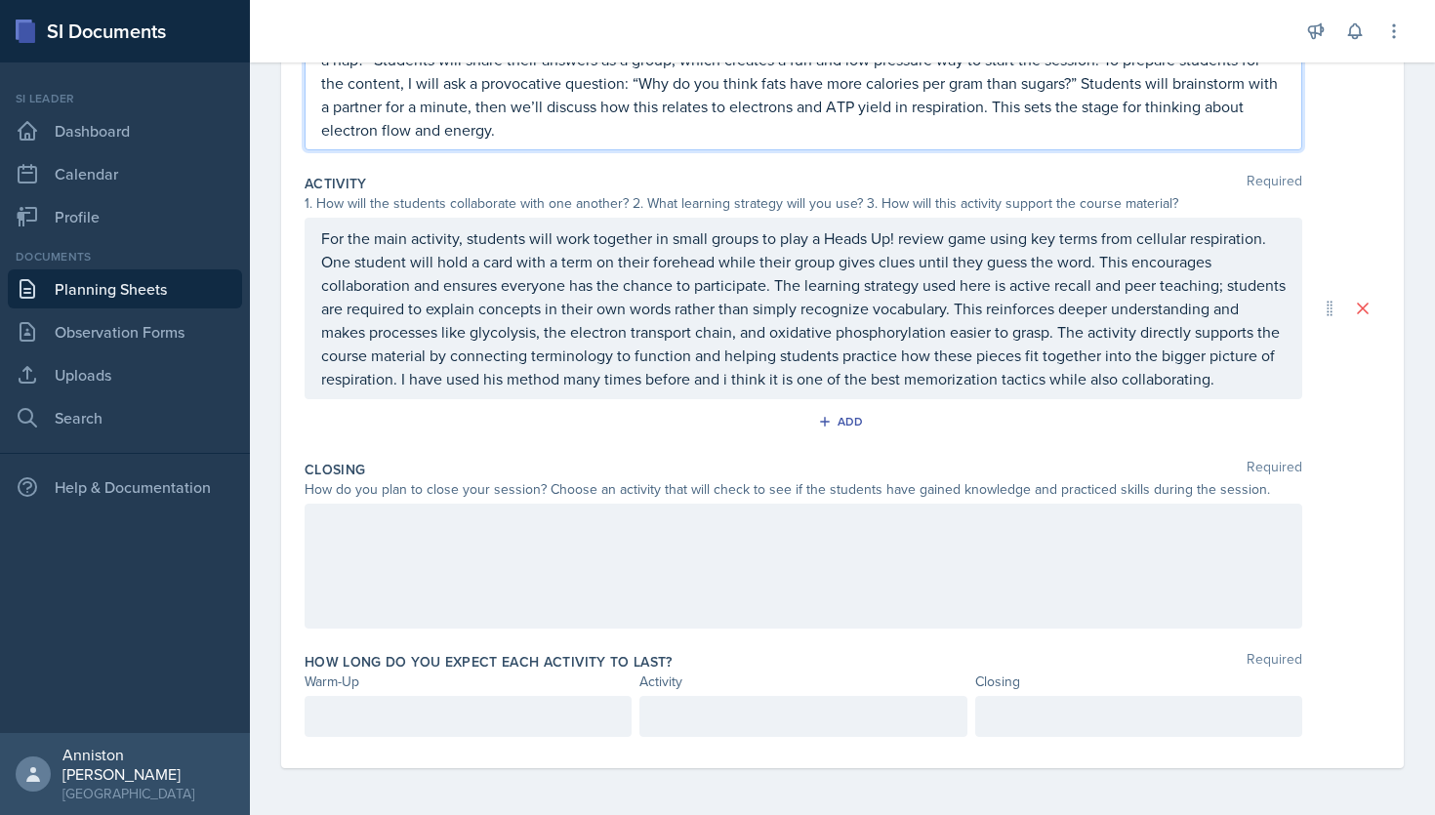
click at [548, 504] on div at bounding box center [804, 566] width 998 height 125
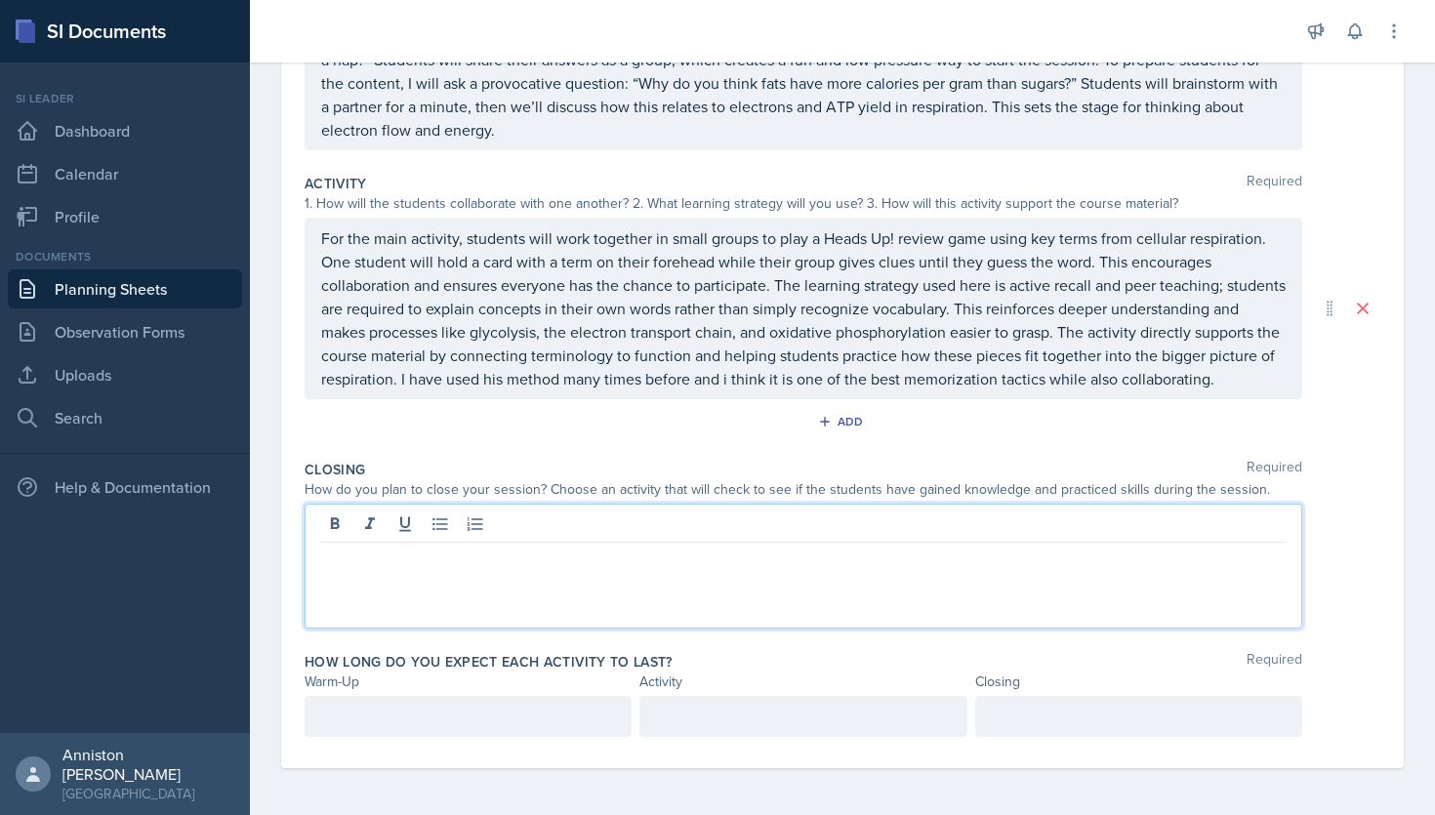
scroll to position [338, 0]
click at [519, 708] on p at bounding box center [468, 716] width 294 height 23
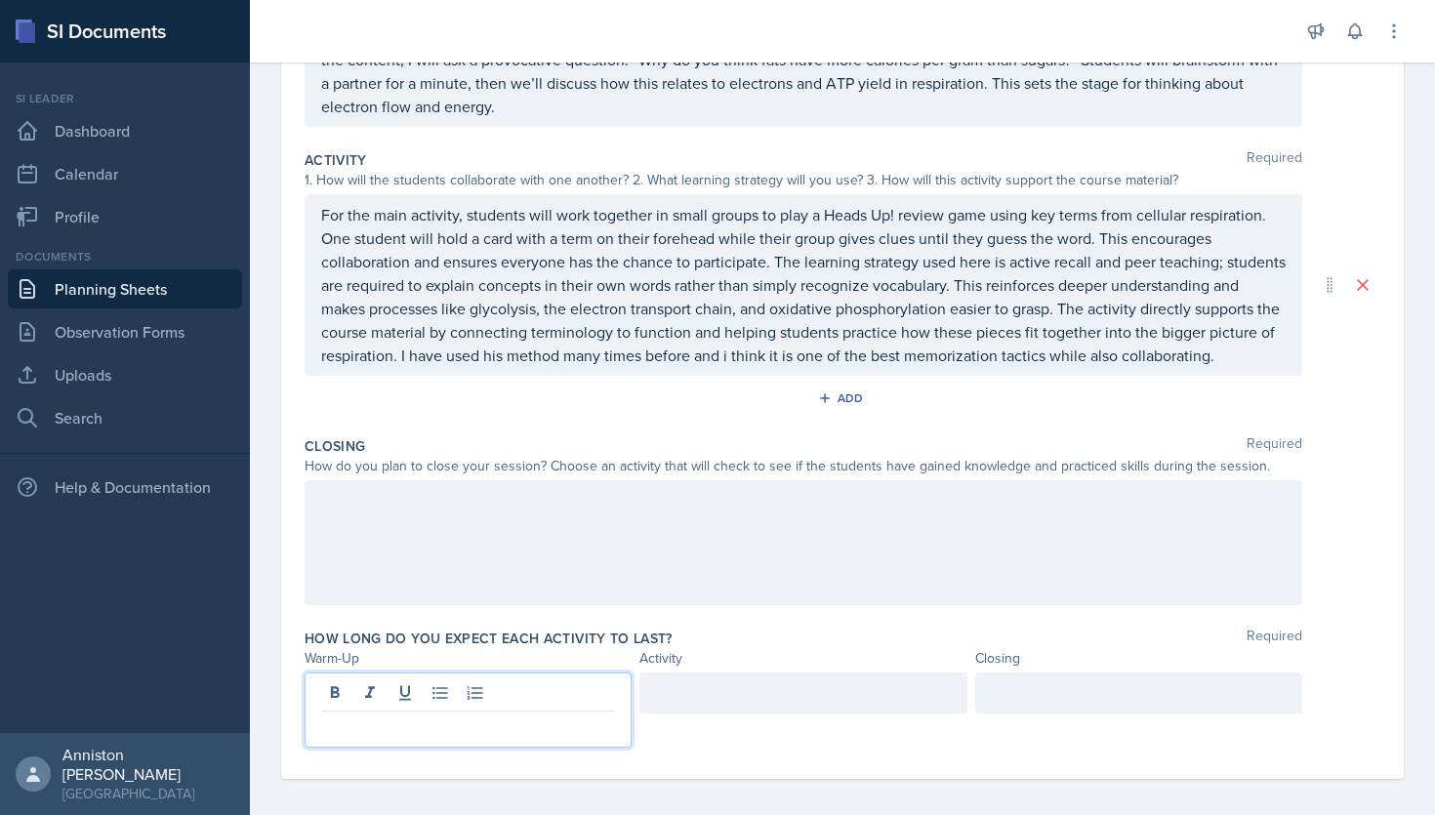
scroll to position [372, 0]
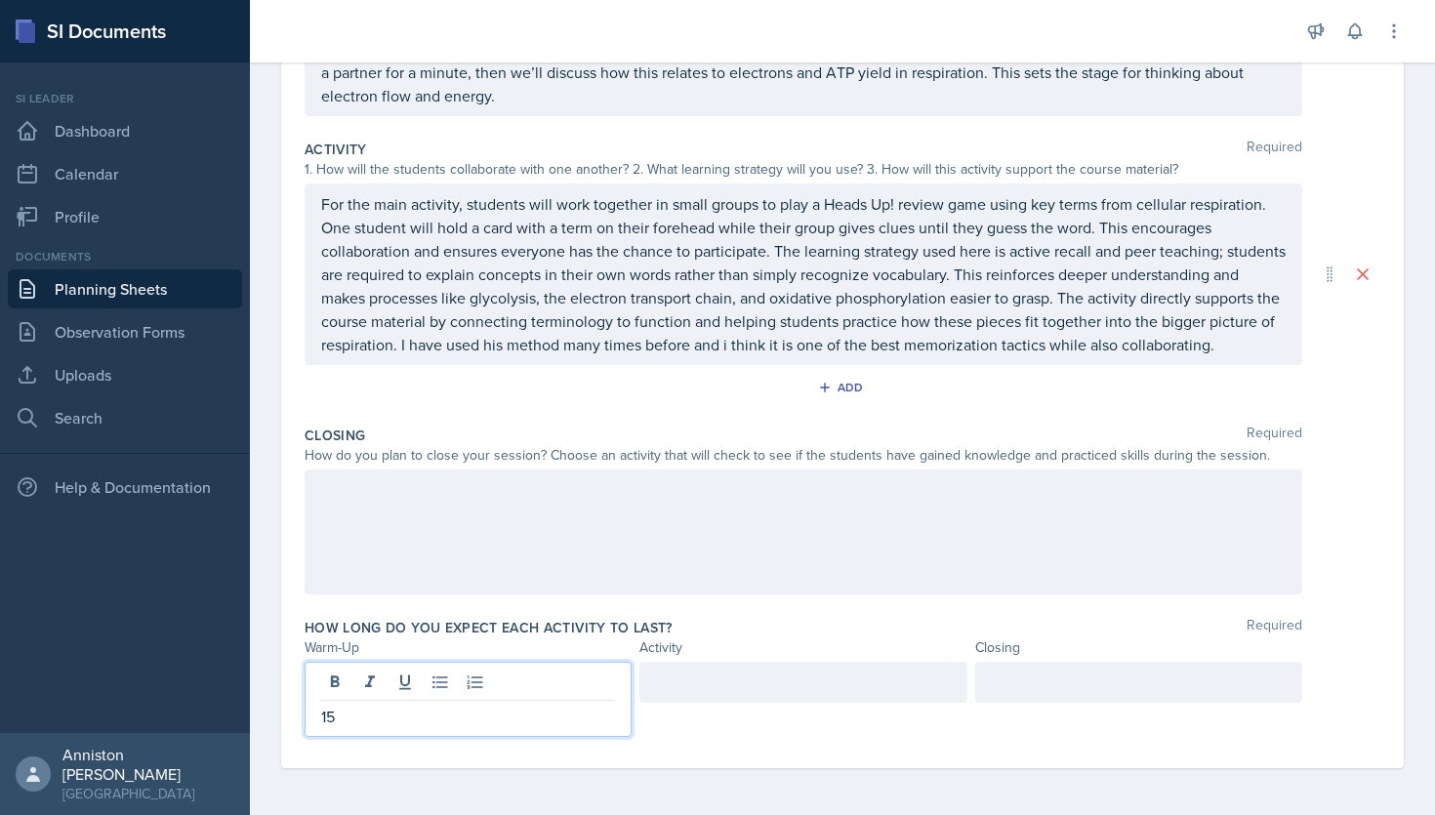
click at [1093, 687] on div at bounding box center [1138, 682] width 327 height 41
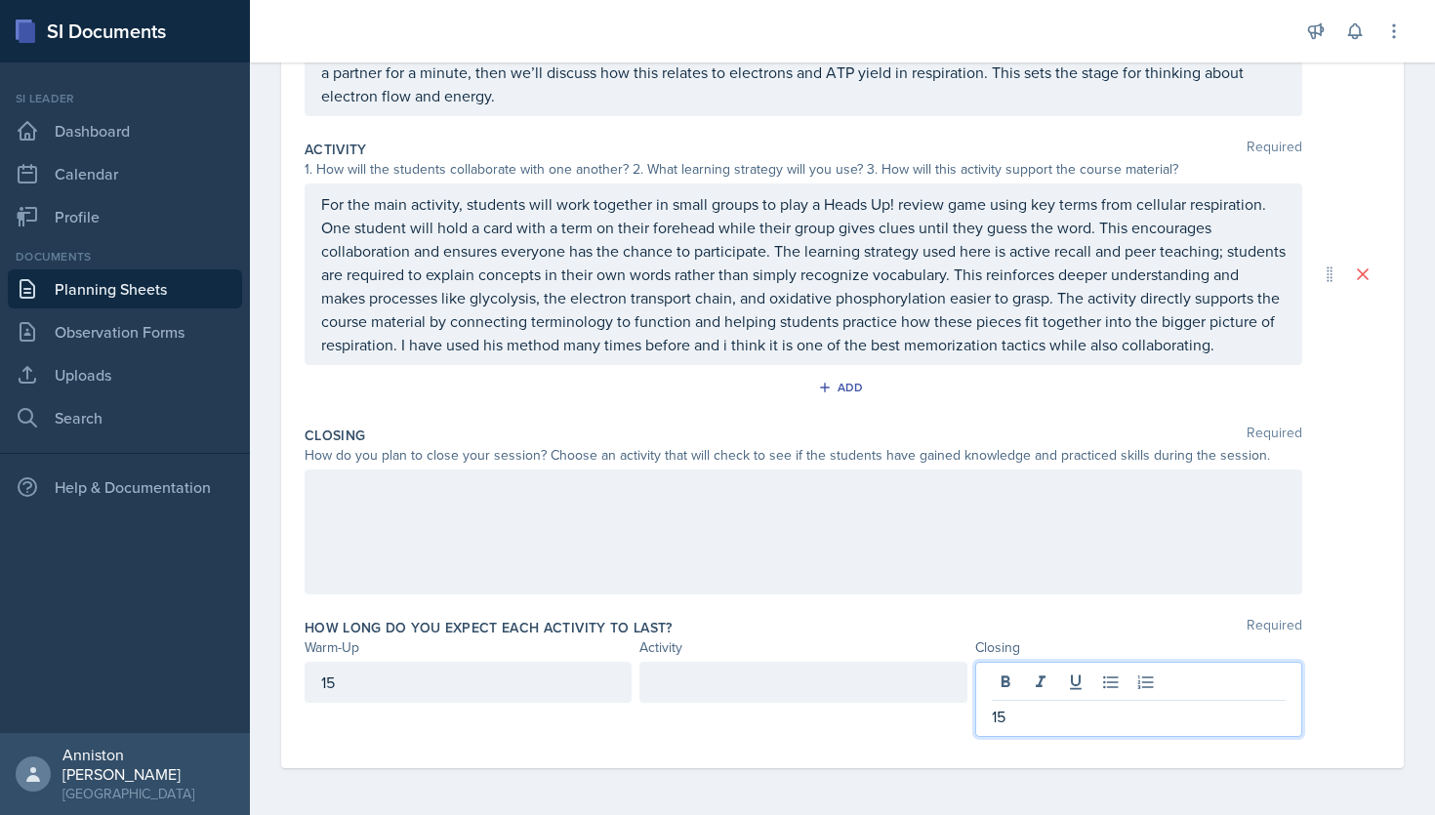
click at [872, 683] on div at bounding box center [802, 682] width 327 height 41
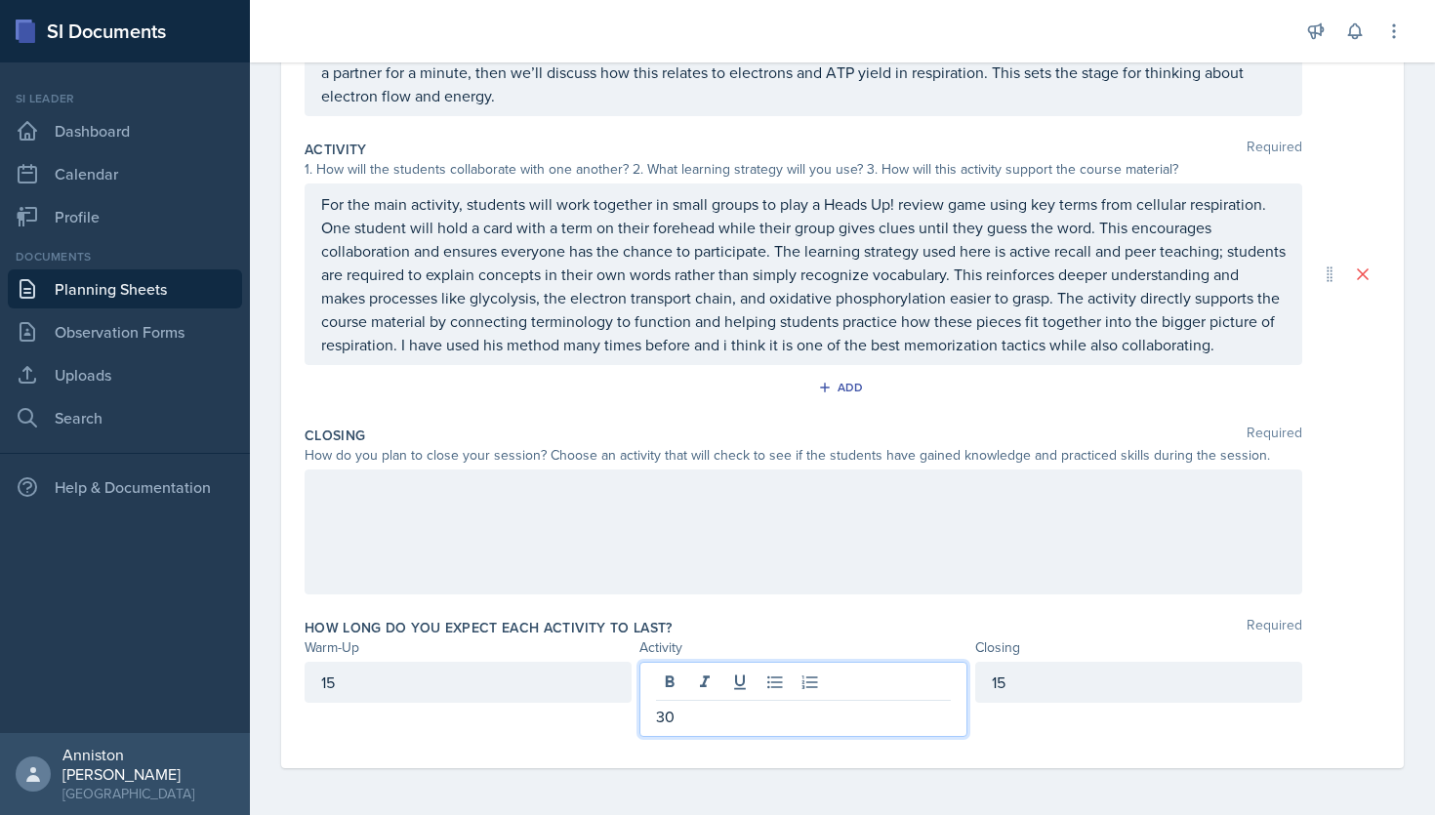
click at [919, 549] on div at bounding box center [804, 532] width 998 height 125
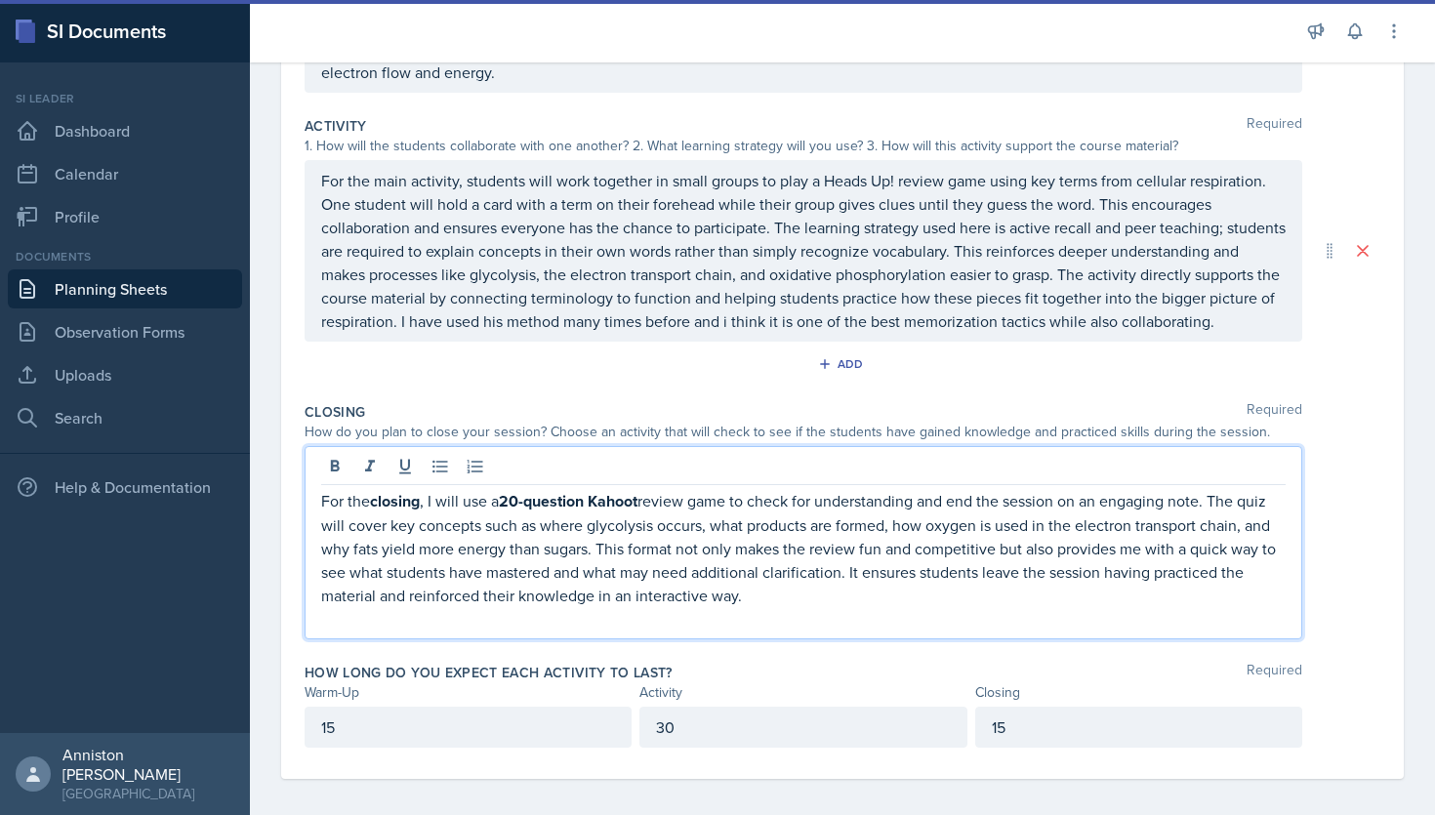
click at [535, 594] on p "For the closing , I will use a 20-question Kahoot review game to check for unde…" at bounding box center [803, 548] width 964 height 118
click at [339, 476] on icon at bounding box center [335, 467] width 20 height 20
click at [415, 630] on p at bounding box center [803, 617] width 964 height 23
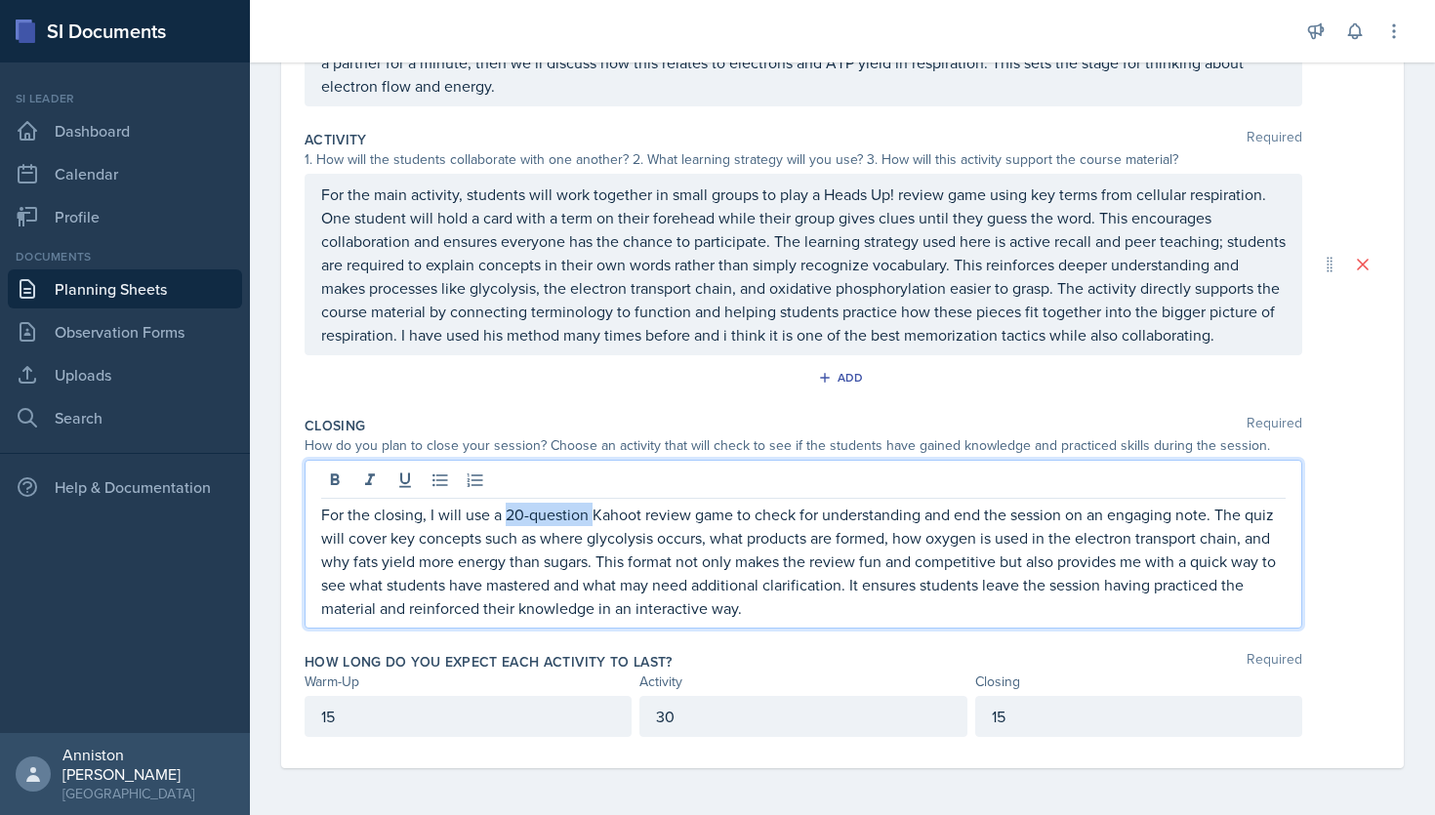
drag, startPoint x: 591, startPoint y: 523, endPoint x: 508, endPoint y: 531, distance: 83.3
click at [508, 531] on p "For the closing, I will use a 20-question Kahoot review game to check for under…" at bounding box center [803, 561] width 964 height 117
drag, startPoint x: 652, startPoint y: 525, endPoint x: 561, endPoint y: 531, distance: 91.0
click at [561, 531] on p "For the closing, I will use a Kahoot review game to check for understanding and…" at bounding box center [803, 561] width 964 height 117
click at [880, 620] on p "For the closing, I will use a Kahoot to check for understanding and end the ses…" at bounding box center [803, 561] width 964 height 117
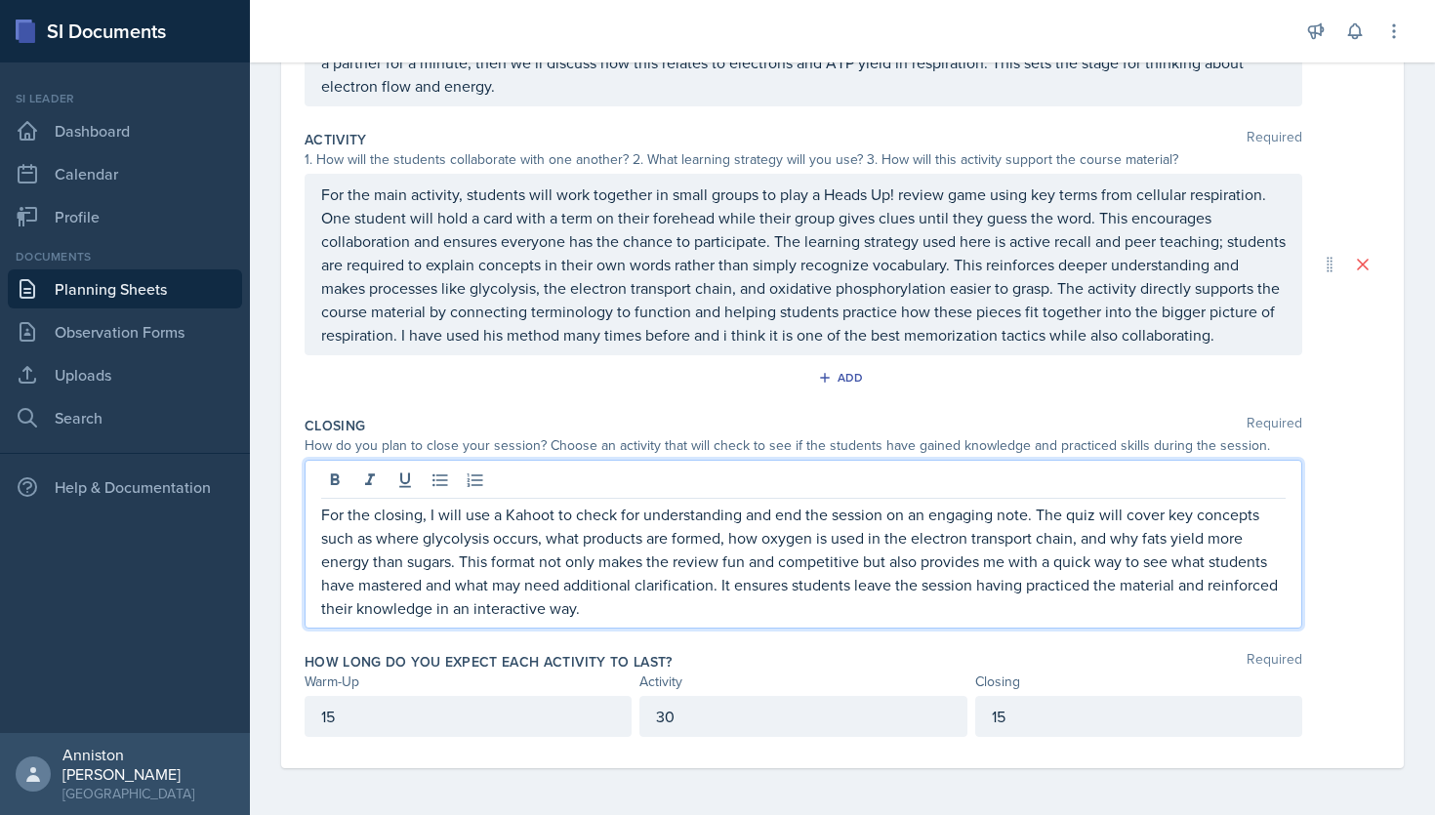
click at [837, 672] on div "How long do you expect each activity to last? Required" at bounding box center [843, 662] width 1076 height 20
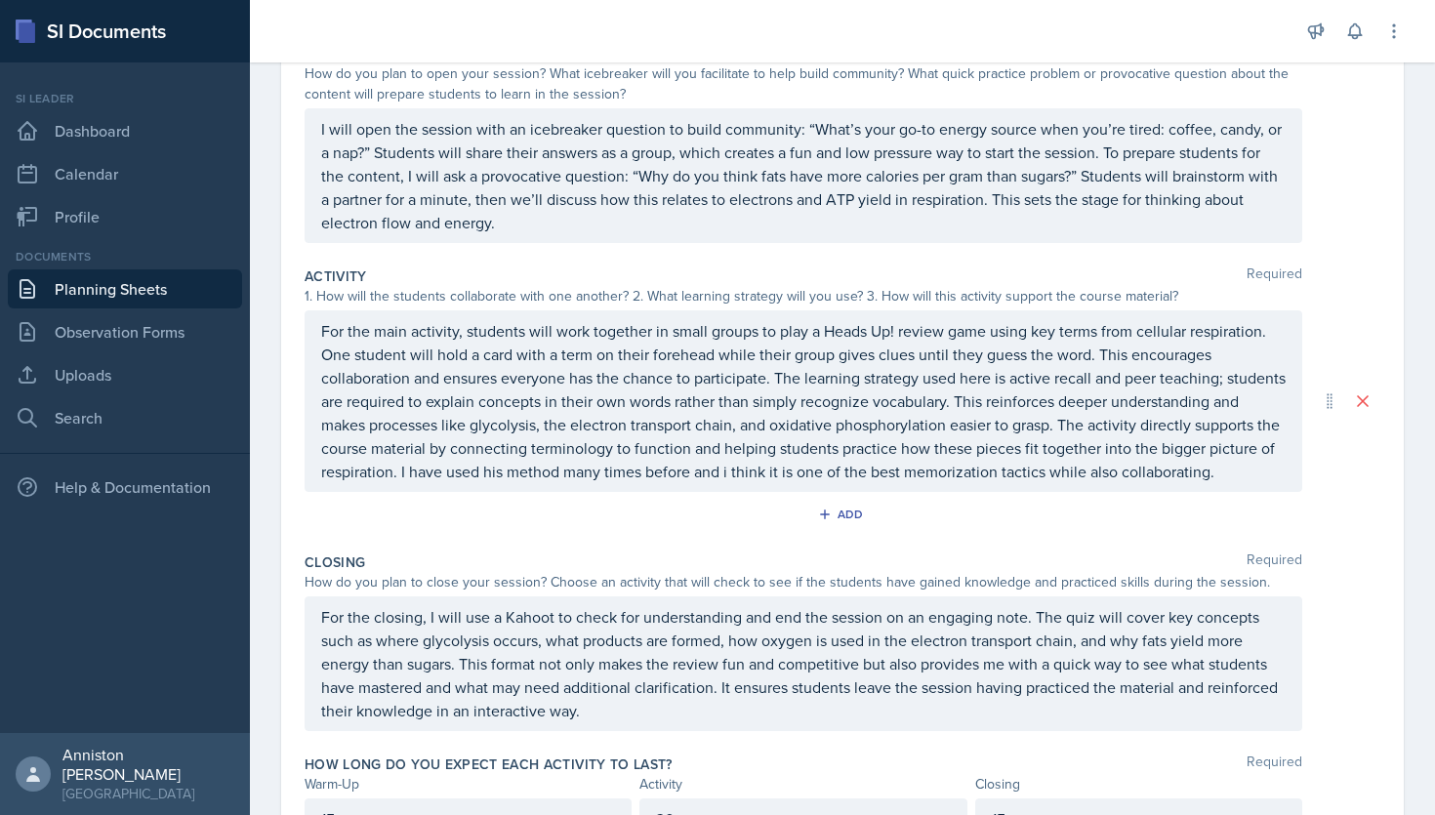
scroll to position [31, 0]
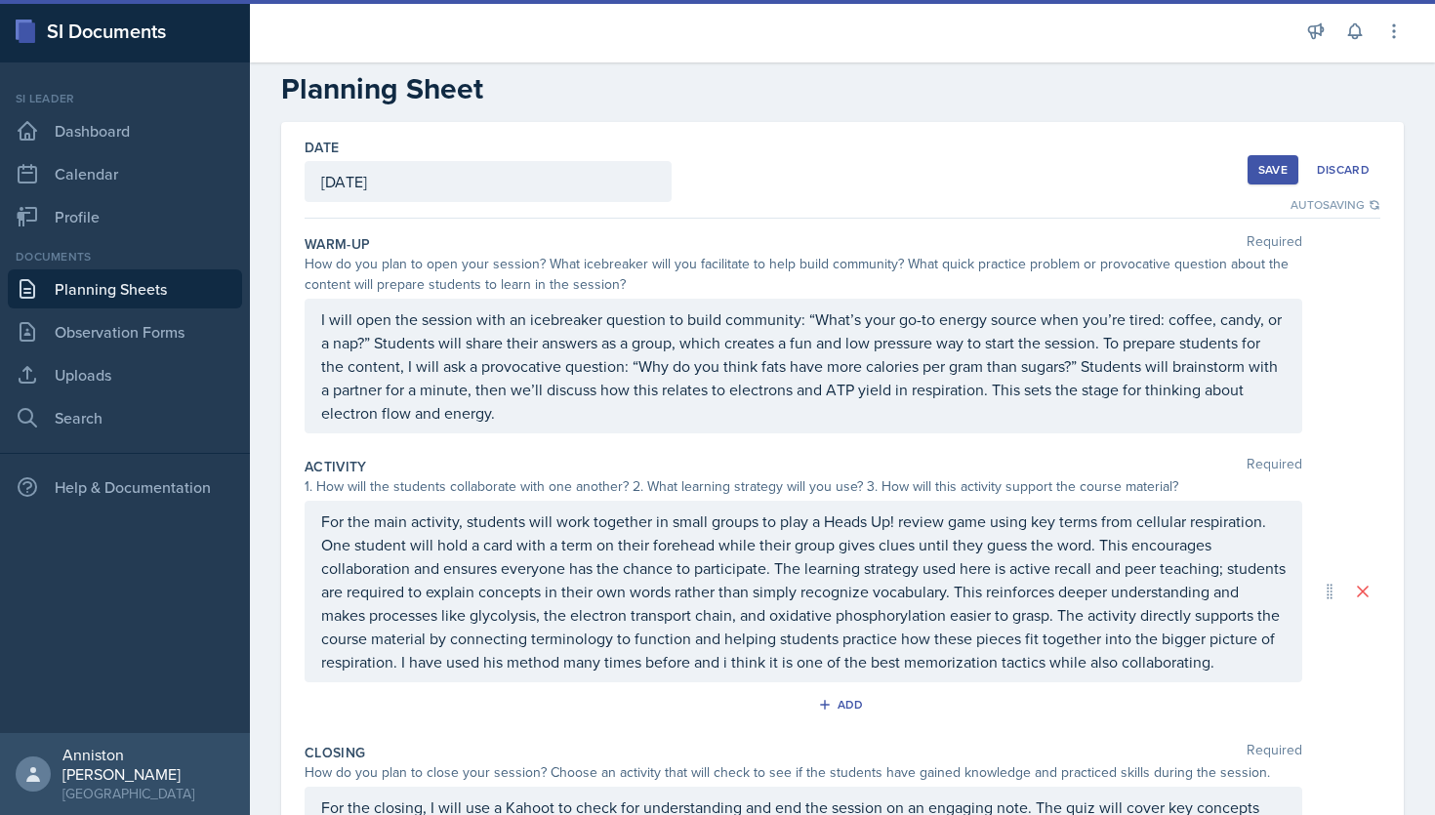
click at [1272, 158] on button "Save" at bounding box center [1273, 169] width 51 height 29
